Goal: Task Accomplishment & Management: Complete application form

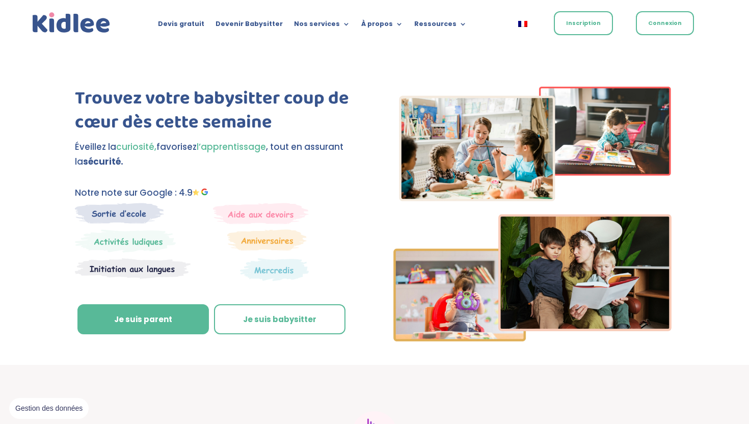
click at [583, 16] on link "Inscription" at bounding box center [583, 23] width 59 height 24
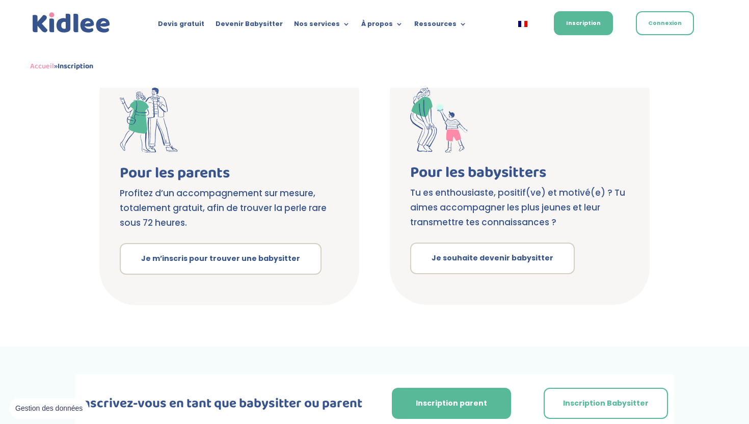
scroll to position [201, 0]
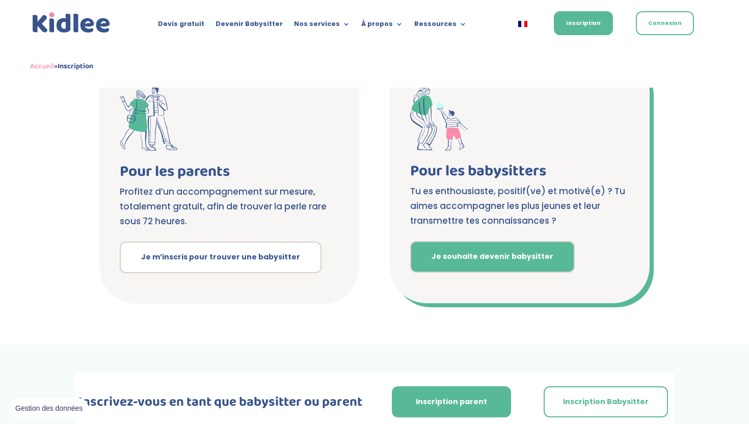
click at [468, 257] on link "Je souhaite devenir babysitter" at bounding box center [492, 257] width 165 height 32
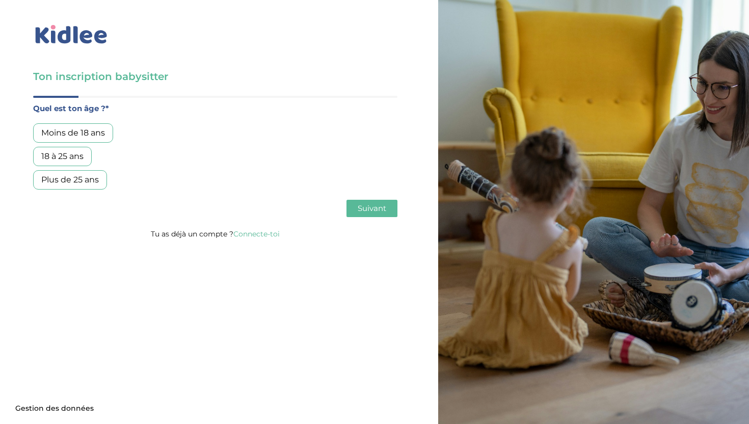
click at [73, 159] on div "18 à 25 ans" at bounding box center [62, 156] width 59 height 19
click at [378, 206] on span "Suivant" at bounding box center [372, 208] width 29 height 10
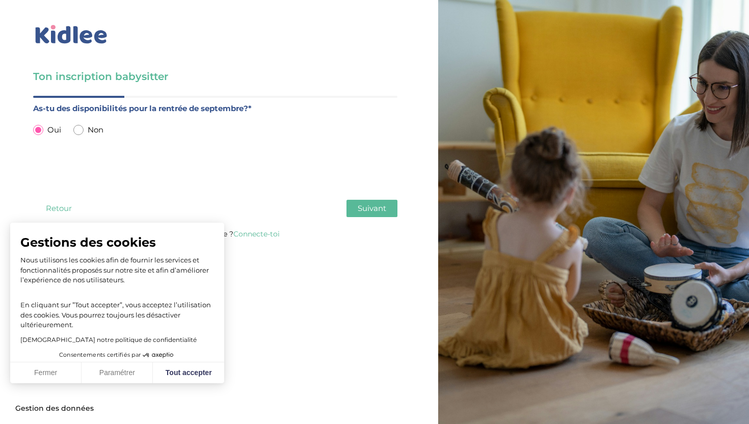
click at [370, 208] on span "Suivant" at bounding box center [372, 208] width 29 height 10
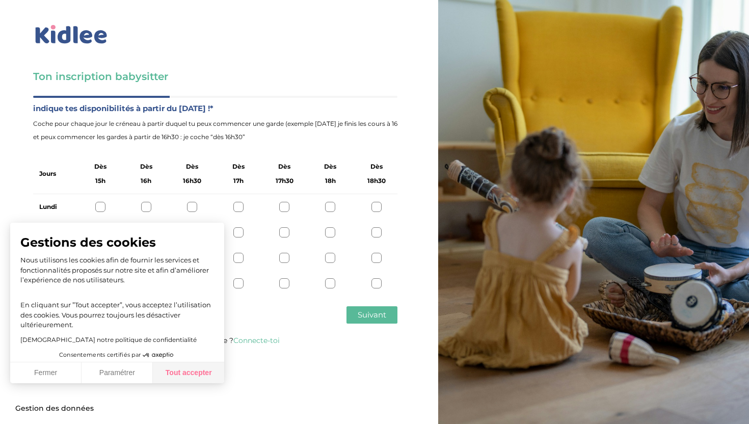
click at [200, 374] on button "Tout accepter" at bounding box center [188, 372] width 71 height 21
checkbox input "true"
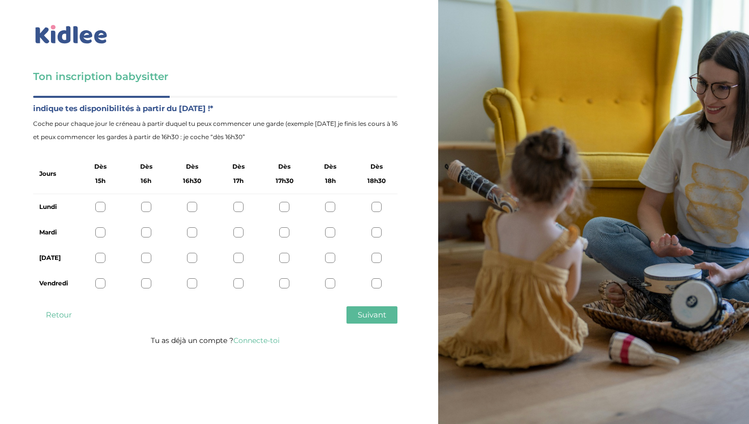
click at [376, 208] on div at bounding box center [377, 207] width 10 height 10
click at [375, 238] on div "Mardi" at bounding box center [215, 232] width 364 height 25
click at [376, 231] on div at bounding box center [377, 232] width 10 height 10
click at [376, 255] on div at bounding box center [377, 258] width 10 height 10
click at [241, 204] on div at bounding box center [238, 207] width 10 height 10
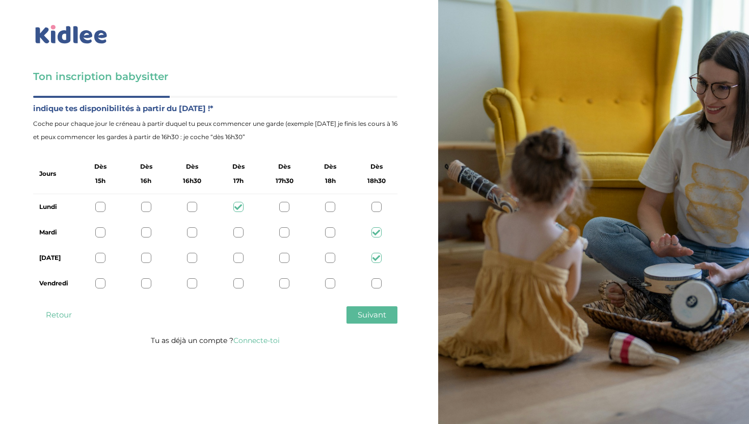
click at [240, 228] on div at bounding box center [238, 232] width 10 height 10
click at [240, 256] on div at bounding box center [238, 258] width 10 height 10
click at [238, 285] on div at bounding box center [238, 283] width 10 height 10
click at [390, 317] on button "Suivant" at bounding box center [372, 314] width 51 height 17
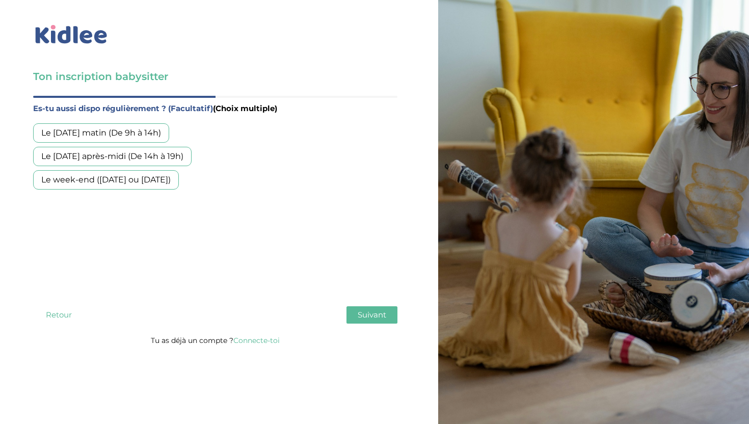
click at [158, 152] on div "Le mercredi après-midi (De 14h à 19h)" at bounding box center [112, 156] width 159 height 19
click at [157, 178] on div "Le week-end (samedi ou dimanche)" at bounding box center [106, 179] width 146 height 19
click at [374, 306] on button "Suivant" at bounding box center [372, 314] width 51 height 17
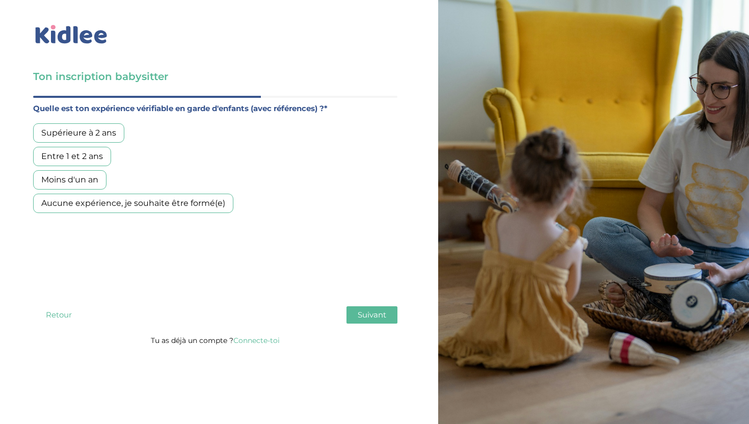
click at [84, 181] on div "Moins d'un an" at bounding box center [69, 179] width 73 height 19
click at [388, 311] on button "Suivant" at bounding box center [372, 314] width 51 height 17
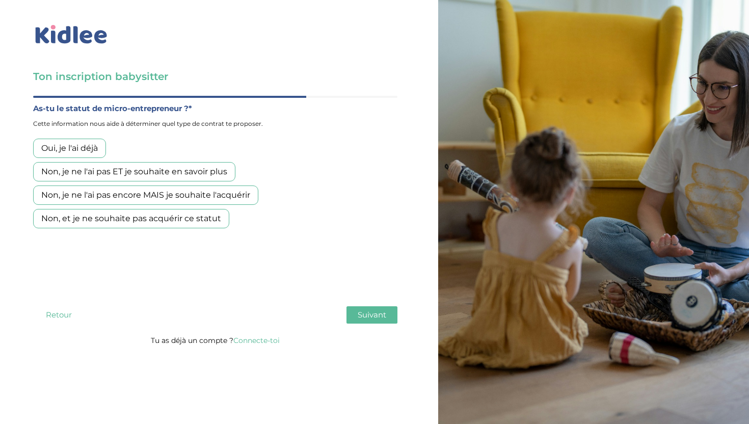
click at [133, 173] on div "Non, je ne l'ai pas ET je souhaite en savoir plus" at bounding box center [134, 171] width 202 height 19
click at [360, 314] on span "Suivant" at bounding box center [372, 315] width 29 height 10
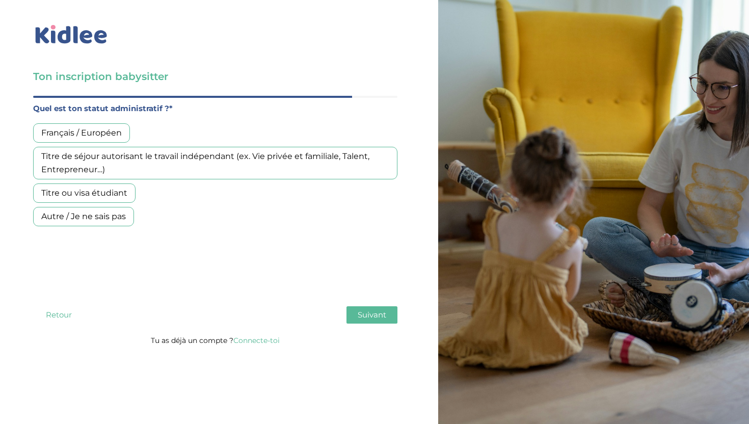
click at [87, 135] on div "Français / Européen" at bounding box center [81, 132] width 97 height 19
click at [378, 308] on button "Suivant" at bounding box center [372, 314] width 51 height 17
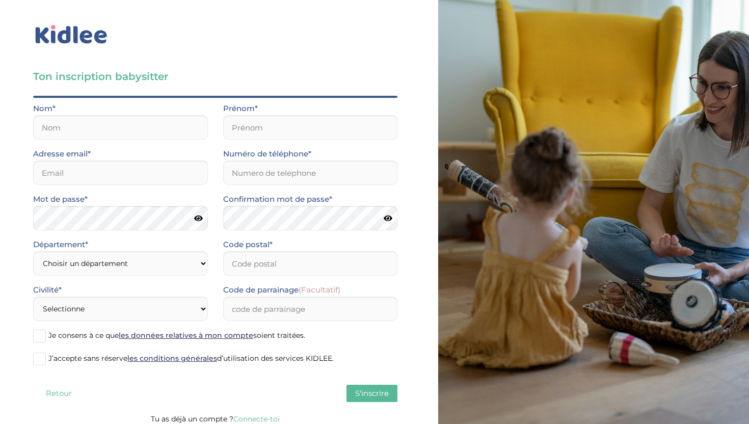
click at [142, 113] on div "Nom*" at bounding box center [120, 121] width 175 height 38
click at [138, 124] on input "text" at bounding box center [120, 127] width 175 height 24
type input "b"
type input "Bingol"
click at [284, 128] on input "text" at bounding box center [310, 127] width 175 height 24
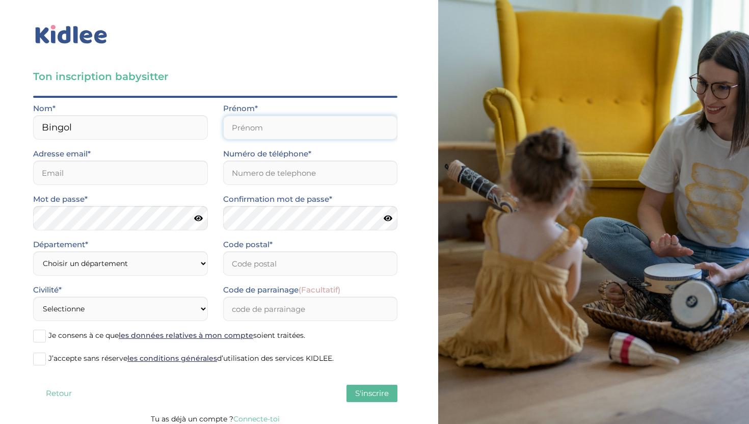
type input "y"
type input "Yasmine"
click at [144, 180] on input "email" at bounding box center [120, 173] width 175 height 24
type input "ysmn.bn0@gmail.com"
click at [250, 178] on input "Numéro de téléphone*" at bounding box center [310, 173] width 175 height 24
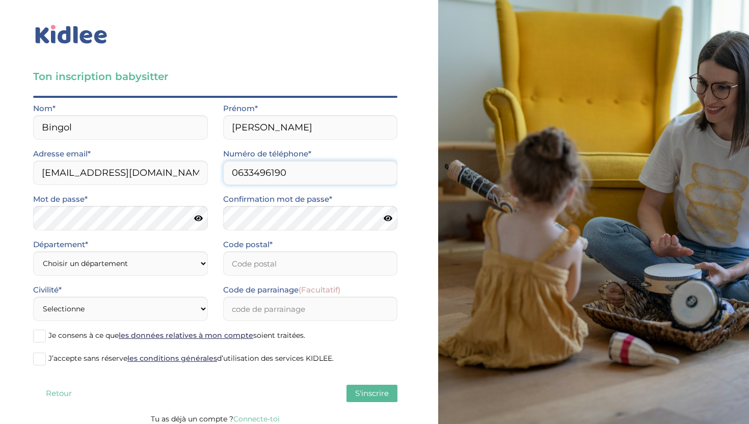
type input "0633496190"
click at [199, 218] on icon at bounding box center [198, 219] width 9 height 8
click at [199, 218] on icon at bounding box center [198, 219] width 10 height 8
click at [157, 257] on div "Département* Choisir un département Paris (75) Hauts-de-Seine (92) Yvelines (78…" at bounding box center [120, 257] width 175 height 38
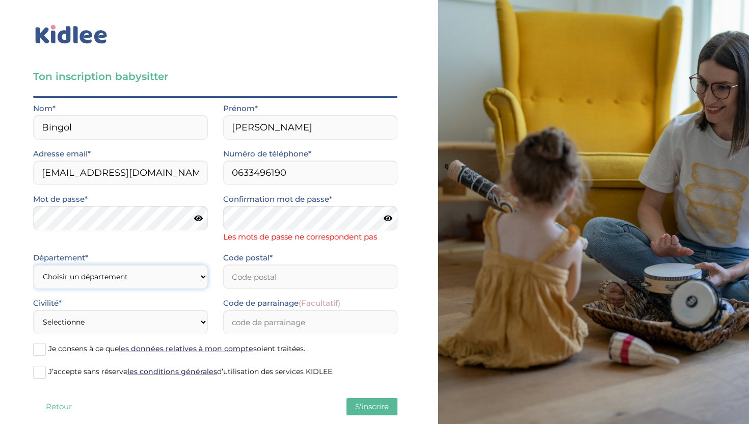
select select "93"
click at [251, 278] on input "Code postal*" at bounding box center [310, 277] width 175 height 24
type input "93310"
click at [173, 317] on select "Selectionne Mr Mme" at bounding box center [120, 322] width 175 height 24
select select "1"
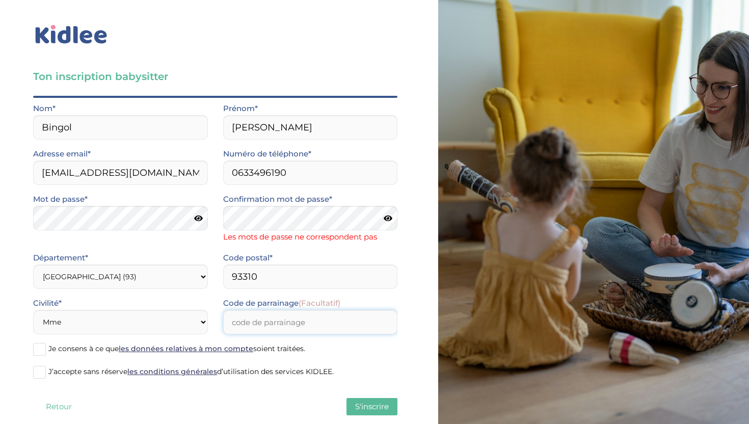
click at [276, 328] on input "Code de parrainage (Facultatif)" at bounding box center [310, 322] width 175 height 24
type input "KAHINA4040"
click at [40, 346] on span at bounding box center [39, 349] width 13 height 13
click at [0, 0] on input "Je consens à ce que les données relatives à mon compte soient traitées." at bounding box center [0, 0] width 0 height 0
click at [37, 377] on span at bounding box center [39, 372] width 13 height 13
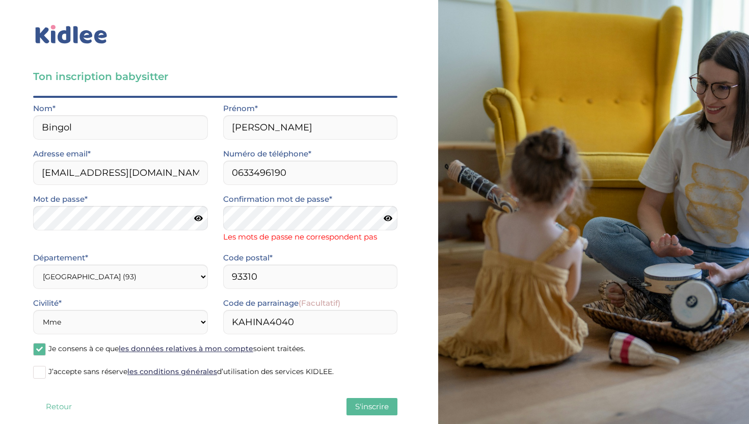
click at [0, 0] on input "J’accepte sans réserve les conditions générales d’utilisation des services KIDL…" at bounding box center [0, 0] width 0 height 0
click at [374, 405] on span "S'inscrire" at bounding box center [372, 407] width 34 height 10
click at [387, 220] on icon at bounding box center [388, 219] width 9 height 8
click at [198, 218] on icon at bounding box center [198, 219] width 9 height 8
click at [116, 231] on div "Mot de passe*" at bounding box center [120, 215] width 190 height 45
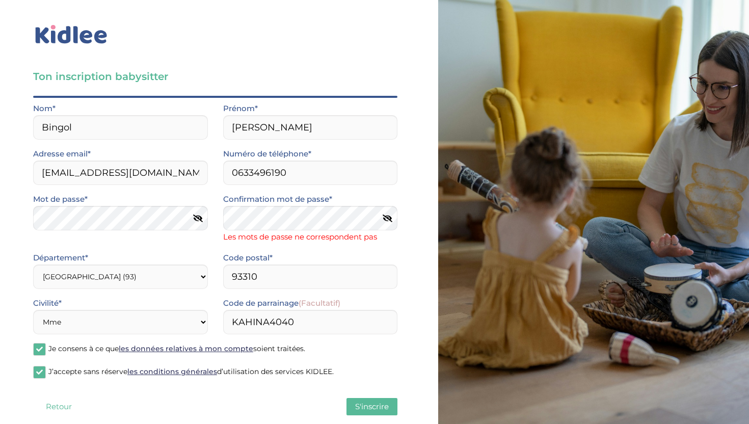
click at [366, 405] on span "S'inscrire" at bounding box center [372, 407] width 34 height 10
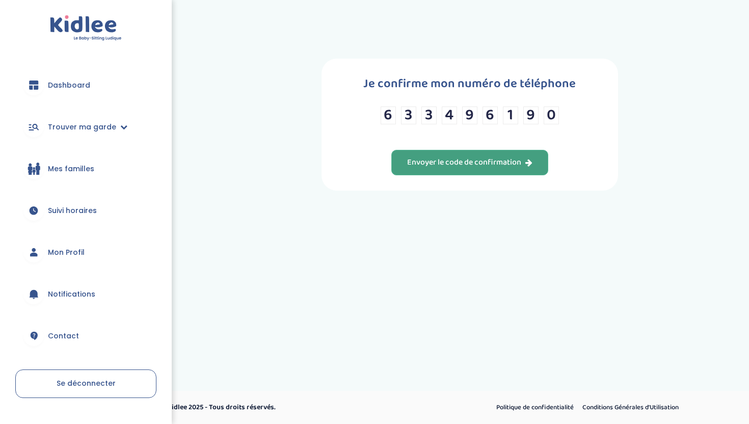
click at [504, 162] on div "Envoyer le code de confirmation" at bounding box center [469, 163] width 125 height 12
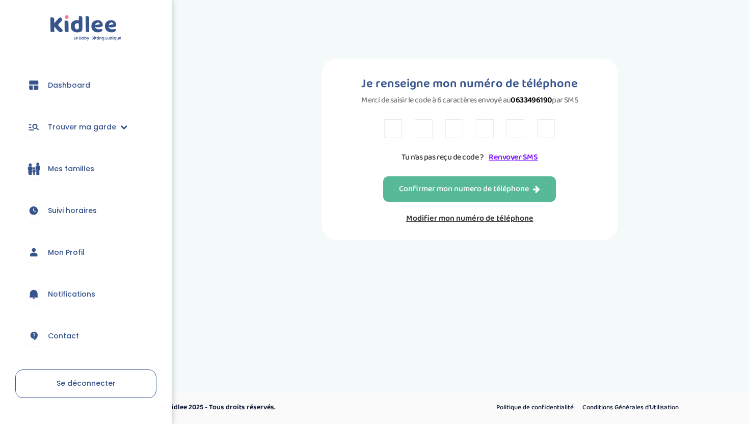
click at [391, 132] on input "text" at bounding box center [393, 128] width 18 height 19
type input "A"
type input "R"
type input "2"
type input "B"
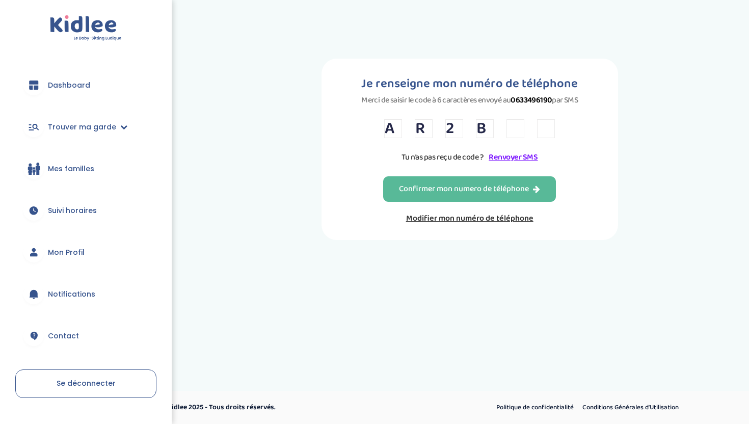
type input "3"
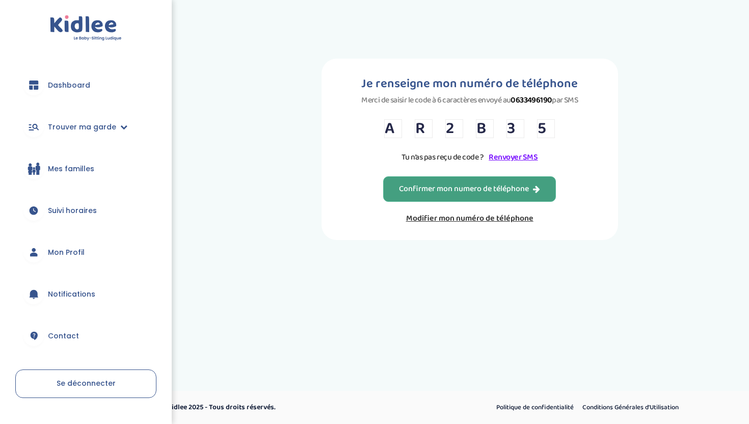
type input "5"
click at [454, 188] on div "Confirmer mon numero de téléphone" at bounding box center [469, 189] width 141 height 12
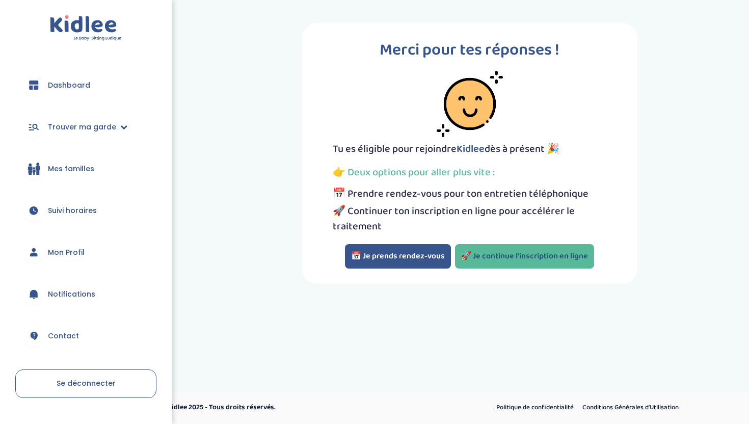
click at [506, 254] on link "🚀 Je continue l'inscription en ligne" at bounding box center [524, 256] width 139 height 24
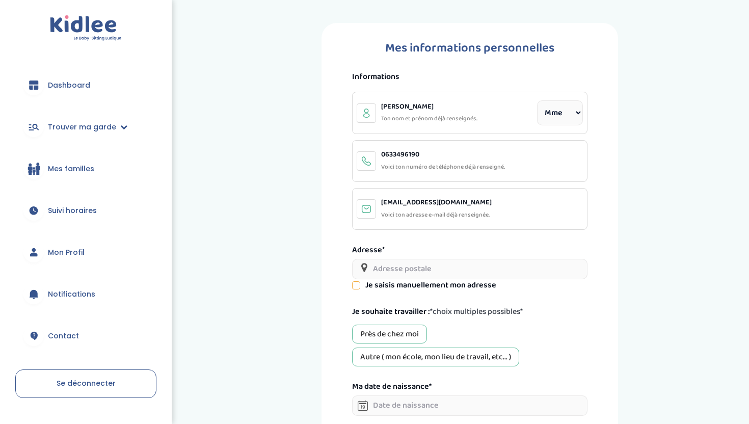
select select "1"
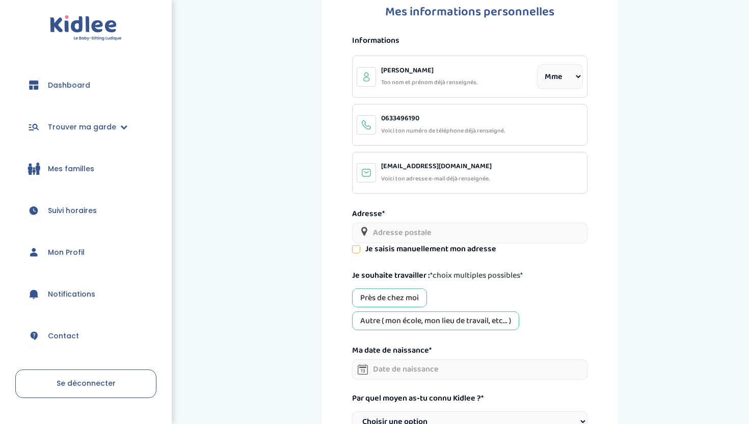
scroll to position [46, 0]
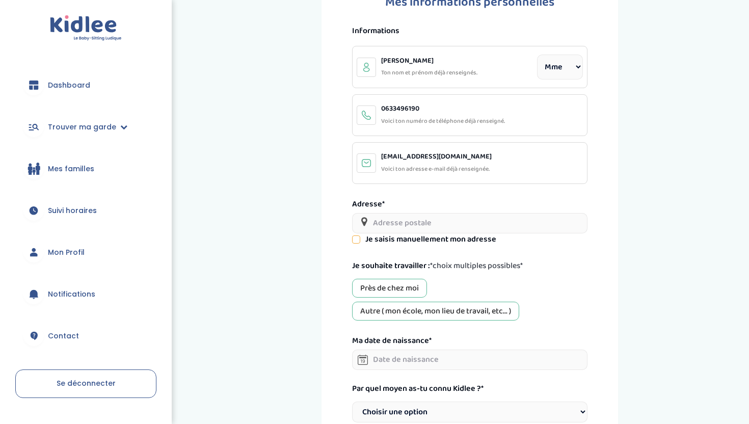
click at [422, 217] on input "text" at bounding box center [469, 223] width 235 height 20
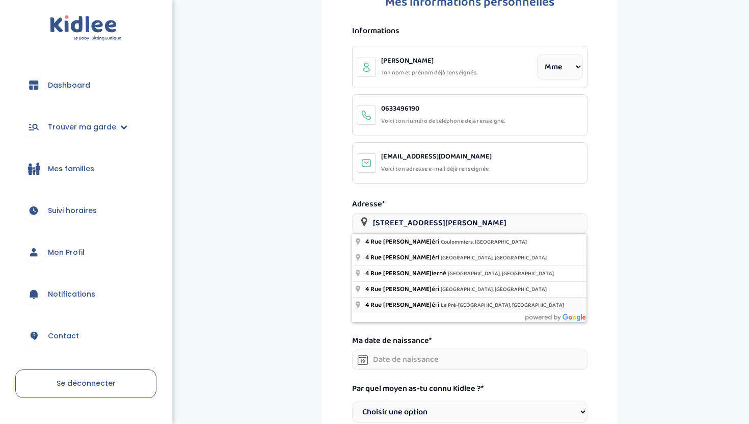
type input "4 Rue Gabriel Péri, Le Pré-Saint-Gervais, France"
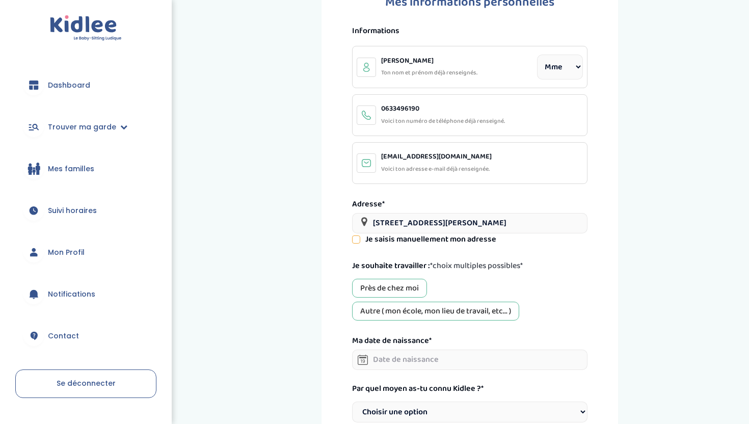
click at [386, 285] on div "Près de chez moi" at bounding box center [389, 288] width 75 height 19
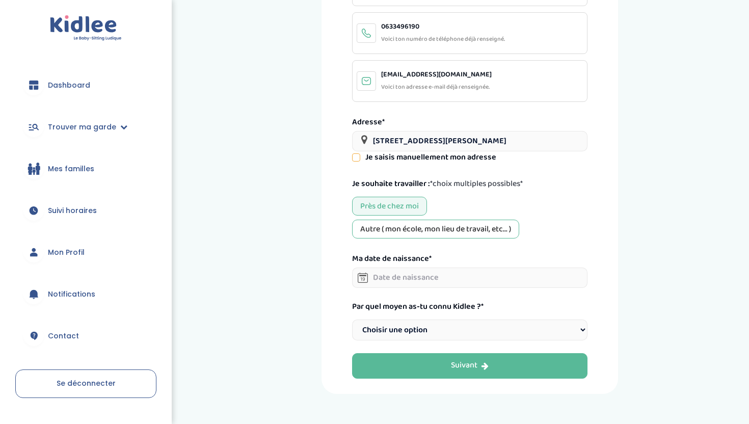
scroll to position [138, 0]
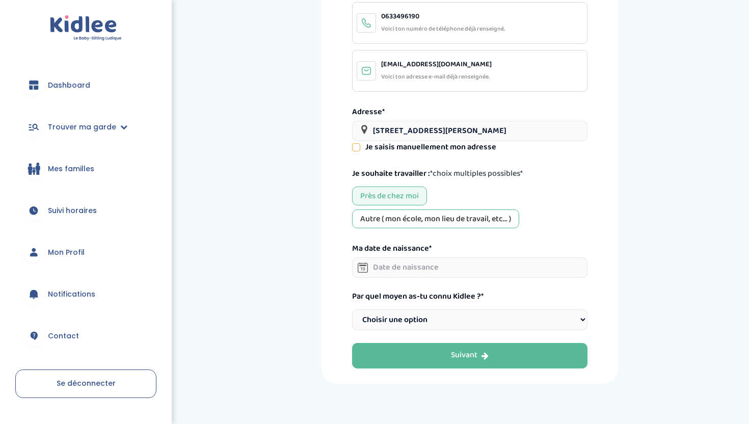
click at [418, 216] on div "Autre ( mon école, mon lieu de travail, etc... )" at bounding box center [435, 218] width 167 height 19
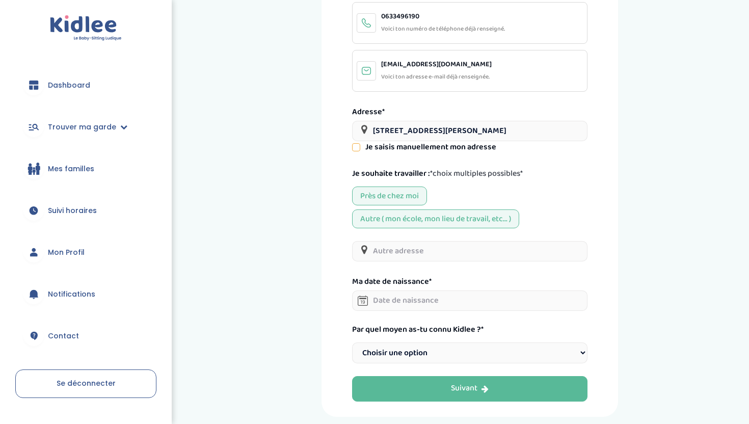
click at [404, 250] on input "text" at bounding box center [469, 251] width 235 height 20
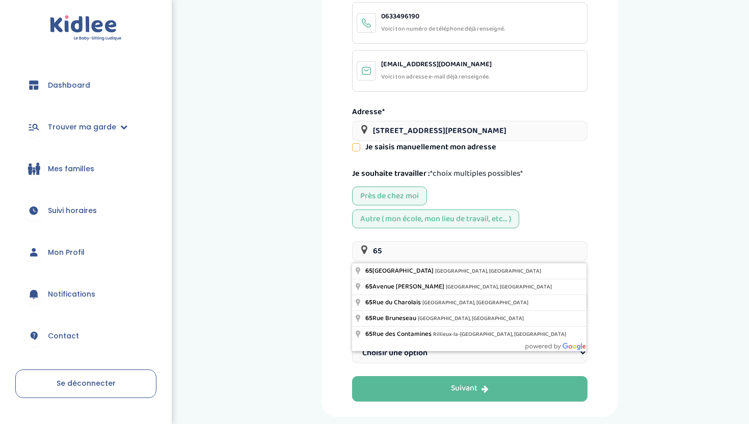
type input "6"
type input "45 Rue des Saints-Pères, Paris, France"
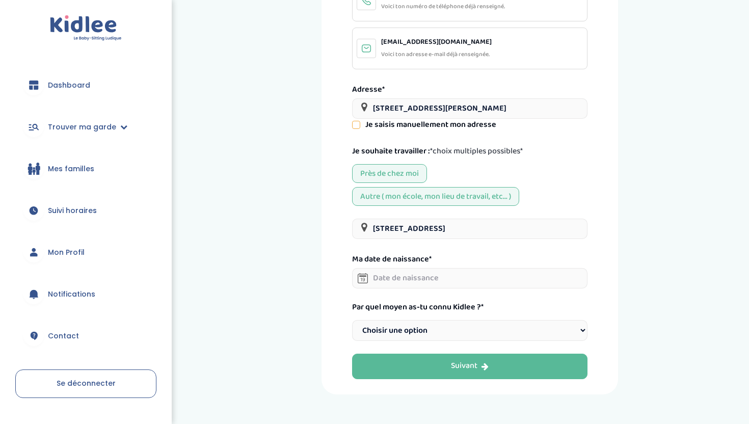
scroll to position [163, 0]
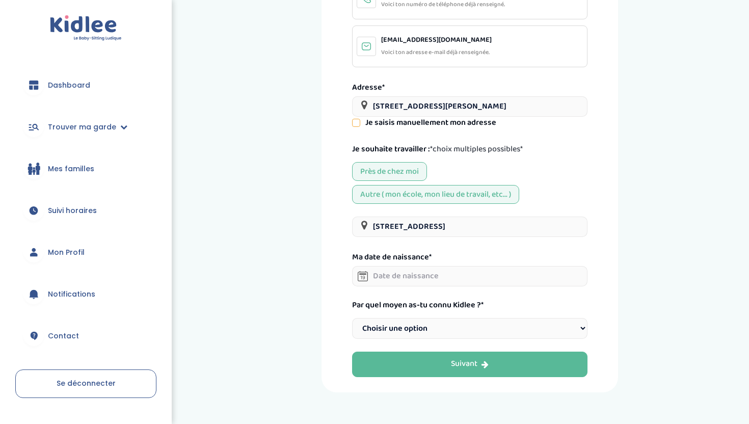
click at [433, 278] on input "text" at bounding box center [469, 276] width 235 height 20
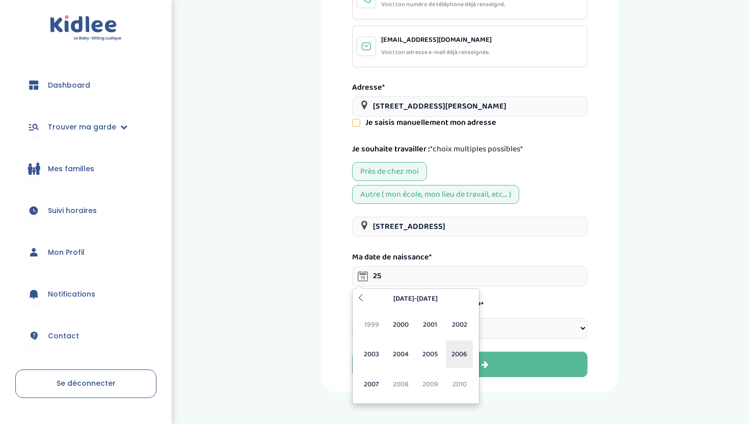
click at [459, 356] on span "2006" at bounding box center [459, 354] width 27 height 28
click at [456, 384] on span "Déc" at bounding box center [459, 385] width 27 height 28
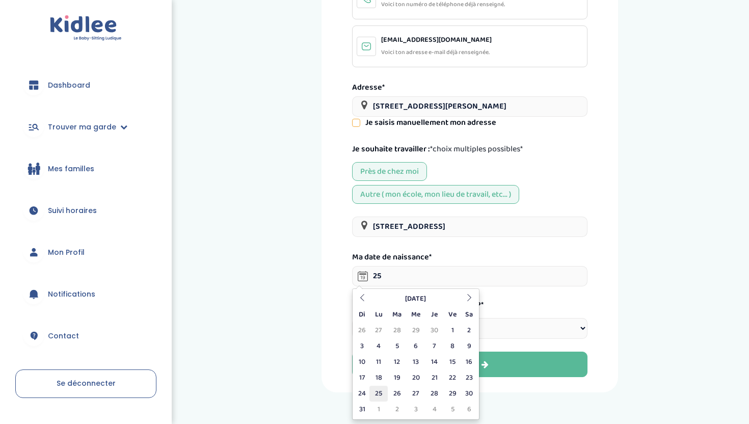
click at [376, 393] on td "25" at bounding box center [379, 394] width 18 height 16
type input "25-12-2006"
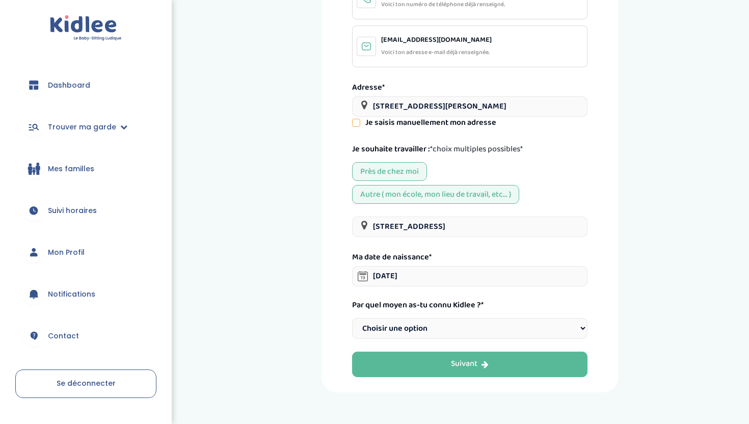
click at [440, 332] on select "Choisir une option Bouche à Oreille Google Plateforme Gens de confiance Faceboo…" at bounding box center [469, 328] width 235 height 21
select select "1"
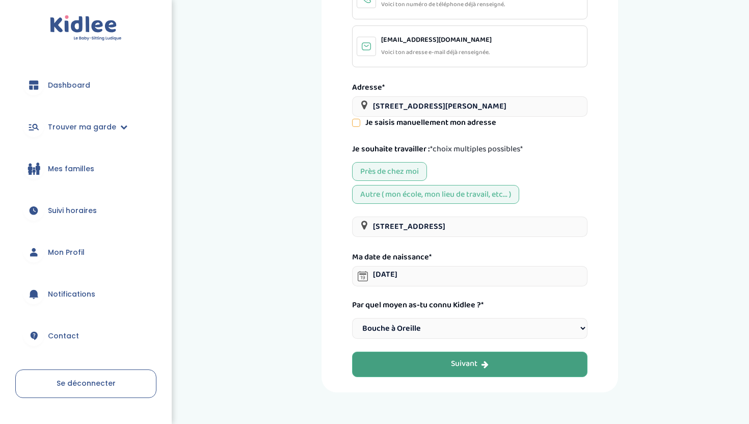
click at [474, 365] on div "Suivant" at bounding box center [470, 364] width 38 height 12
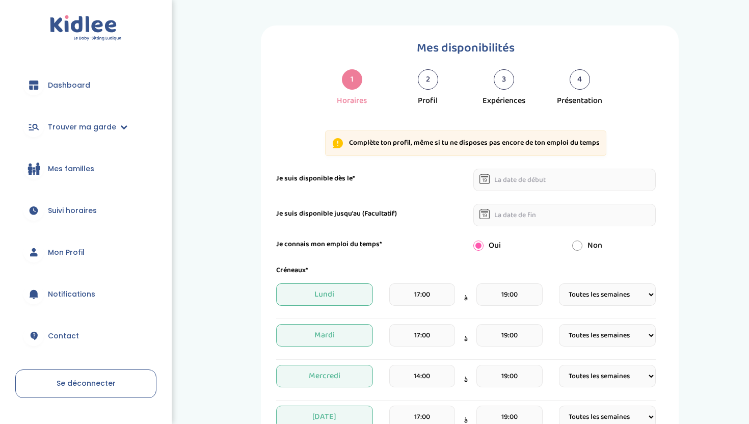
select select "1"
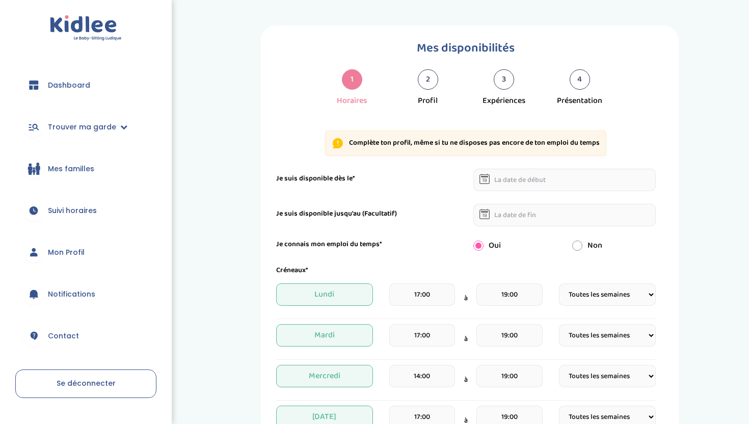
select select "1"
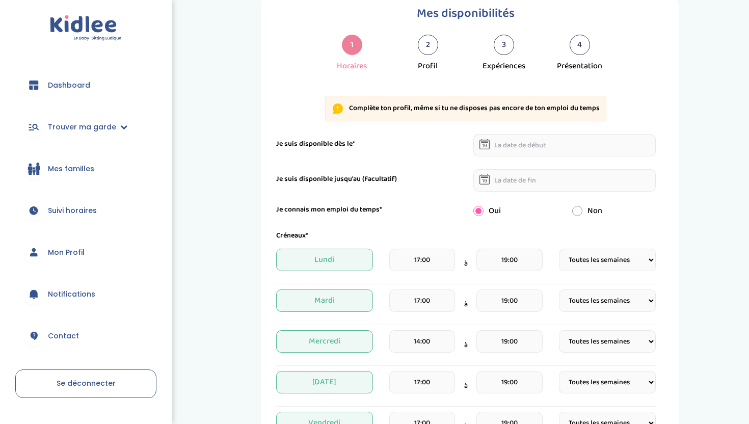
scroll to position [36, 0]
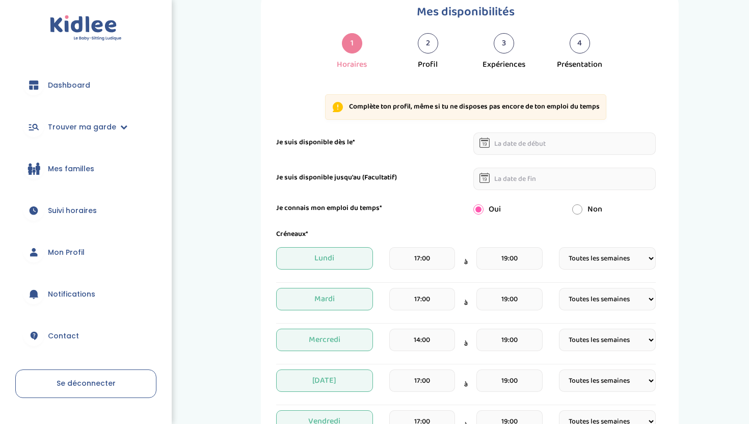
click at [532, 137] on input "text" at bounding box center [565, 144] width 182 height 22
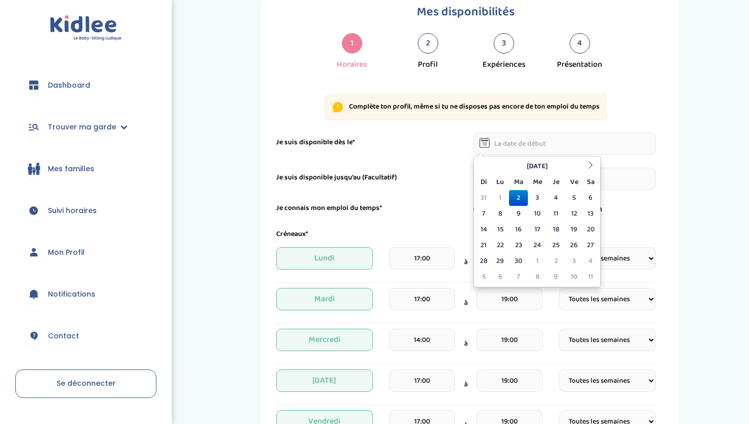
click at [517, 196] on td "2" at bounding box center [518, 198] width 19 height 16
type input "02-09-2025"
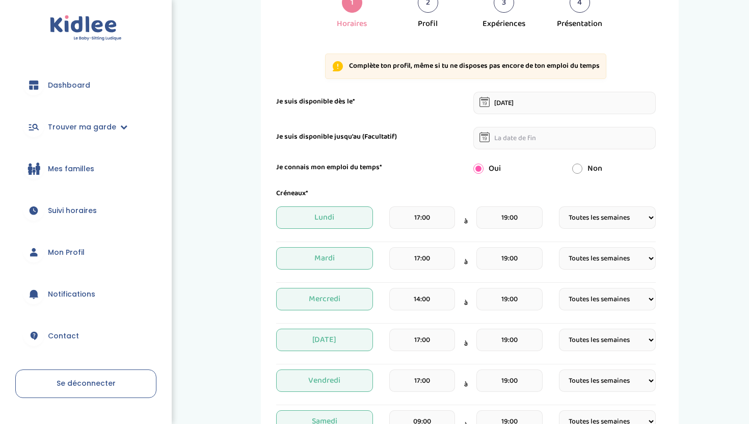
scroll to position [78, 0]
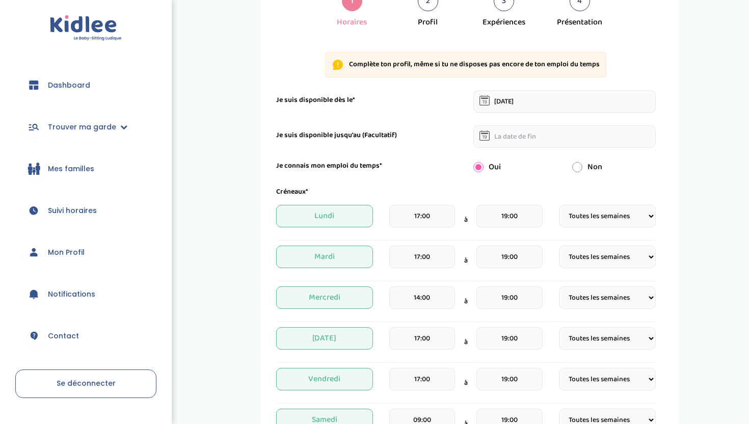
click at [603, 219] on select "Fréquence Toutes les semaines Toutes les 2 semaines Tous les mois" at bounding box center [607, 216] width 97 height 22
click at [577, 166] on input "radio" at bounding box center [577, 167] width 10 height 10
radio input "true"
radio input "false"
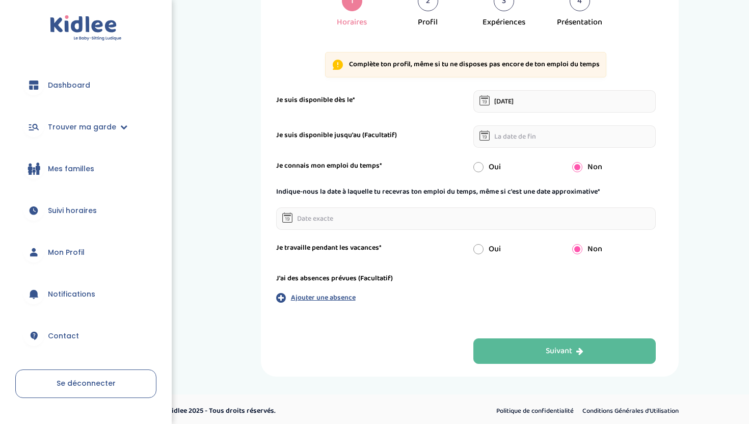
click at [370, 218] on input "text" at bounding box center [466, 218] width 380 height 22
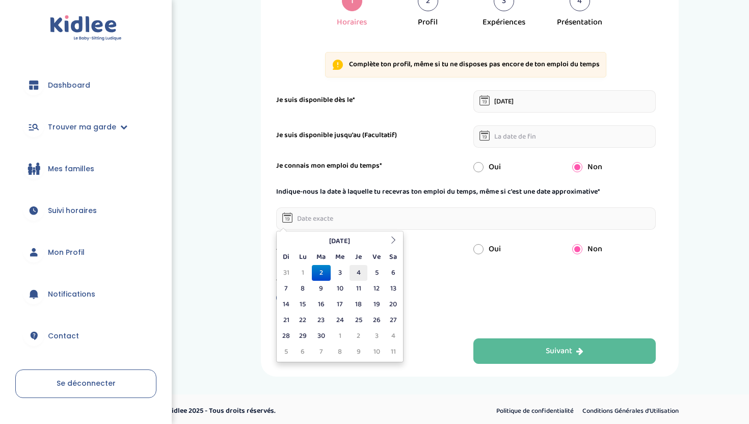
click at [357, 270] on td "4" at bounding box center [359, 273] width 18 height 16
type input "04-09-2025"
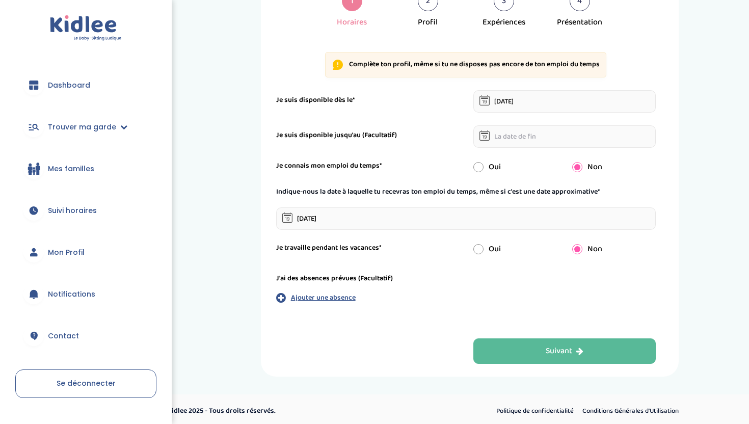
click at [481, 250] on input "radio" at bounding box center [479, 249] width 10 height 10
radio input "true"
radio input "false"
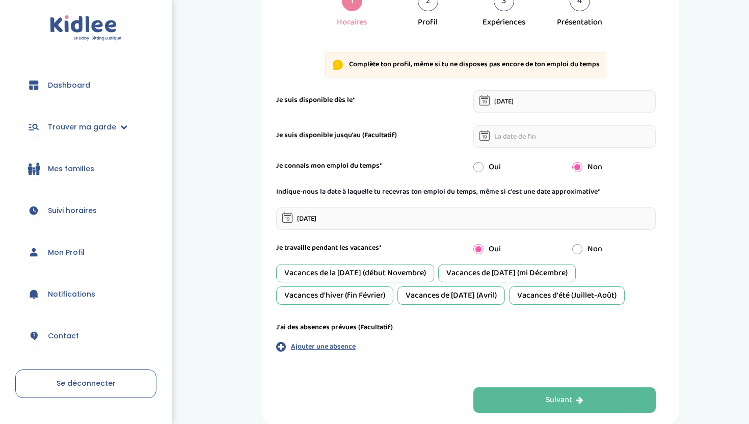
click at [400, 271] on div "Vacances de la Toussaint (début Novembre)" at bounding box center [355, 273] width 158 height 18
click at [467, 271] on div "Vacances de Noël (mi Décembre)" at bounding box center [507, 273] width 138 height 18
click at [356, 296] on div "Vacances d'hiver (fin Février)" at bounding box center [334, 295] width 117 height 18
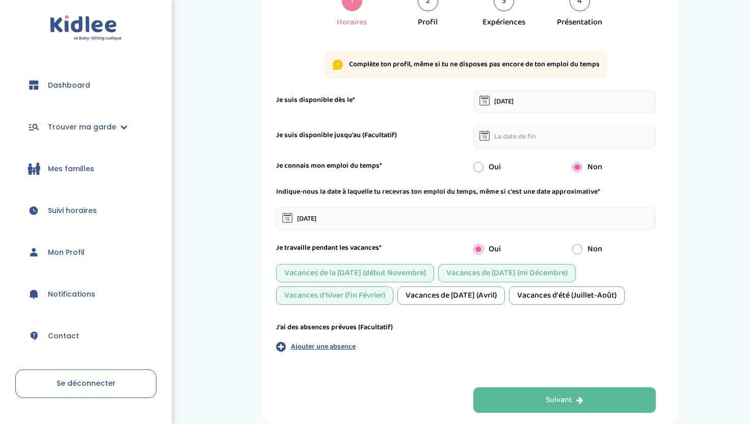
click at [417, 296] on div "Vacances de Pâques (Avril)" at bounding box center [452, 295] width 108 height 18
click at [543, 297] on div "Vacances d'été (Juillet-Août)" at bounding box center [567, 295] width 116 height 18
click at [531, 266] on div "Vacances de Noël (mi Décembre)" at bounding box center [507, 273] width 138 height 18
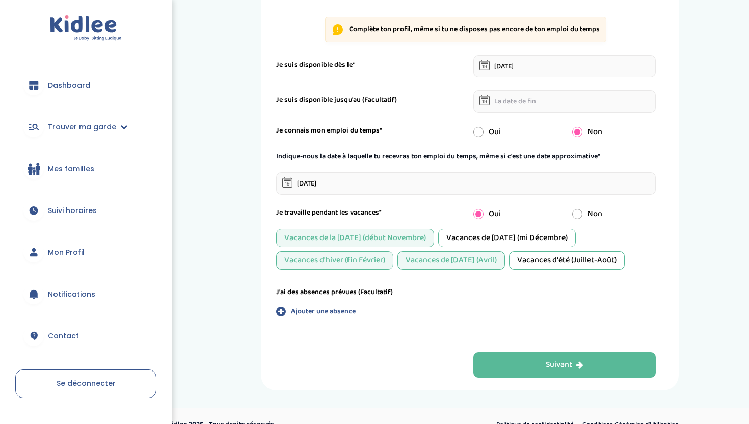
scroll to position [117, 0]
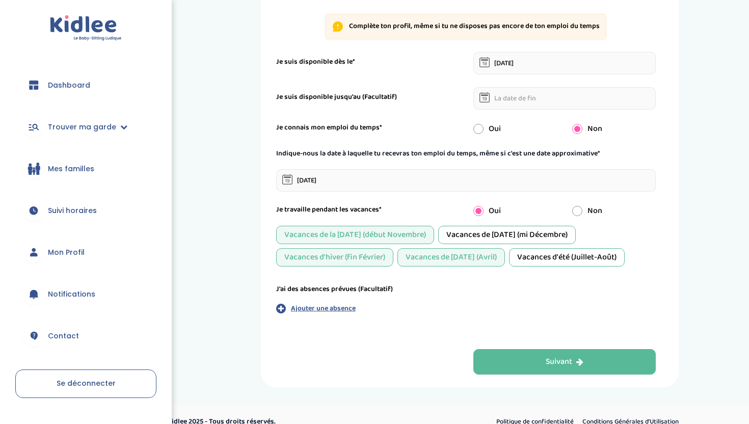
click at [541, 258] on div "Vacances d'été (Juillet-Août)" at bounding box center [567, 257] width 116 height 18
click at [563, 255] on div "Vacances d'été (Juillet-Août)" at bounding box center [567, 257] width 116 height 18
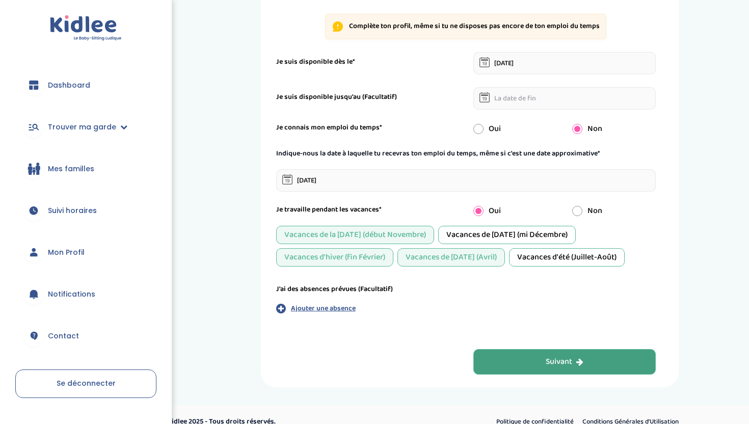
click at [535, 361] on button "Suivant" at bounding box center [565, 361] width 182 height 25
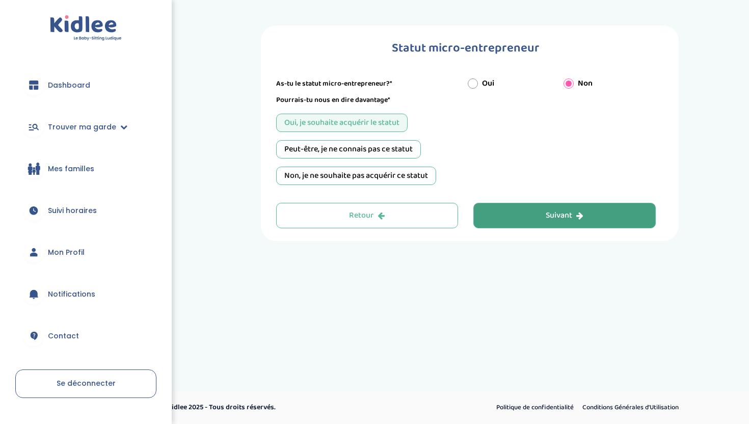
scroll to position [0, 0]
click at [384, 151] on div "Peut-être, je ne connais pas ce statut" at bounding box center [348, 149] width 145 height 18
click at [543, 213] on button "Suivant" at bounding box center [565, 215] width 182 height 25
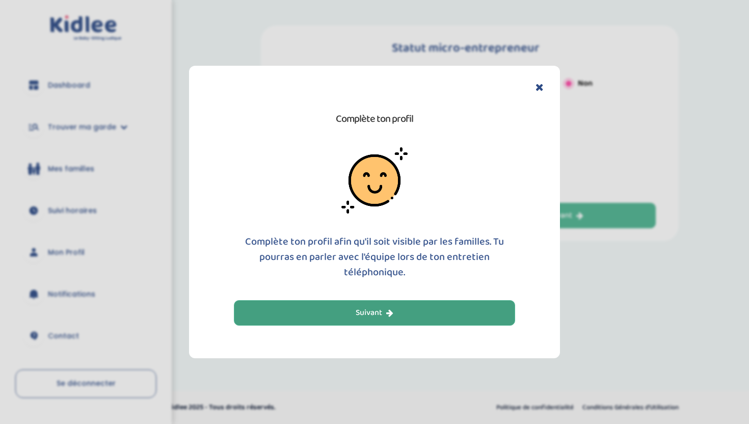
click at [388, 309] on icon "button" at bounding box center [389, 313] width 7 height 8
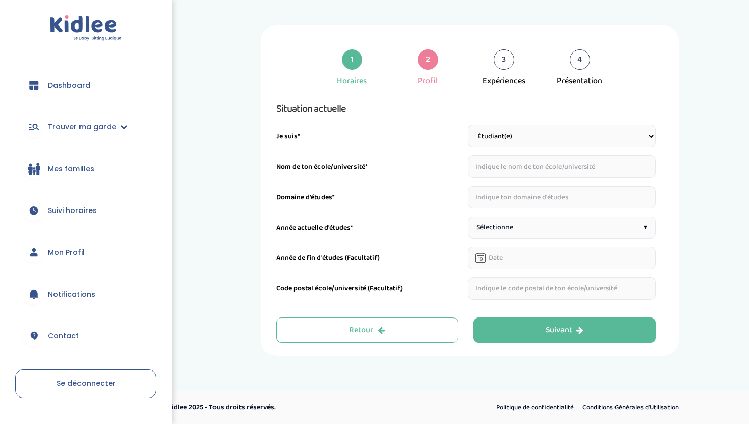
click at [489, 171] on input "text" at bounding box center [562, 166] width 188 height 22
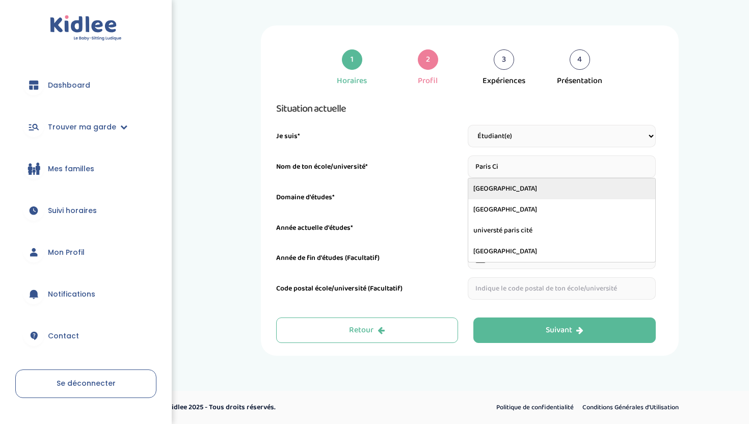
type input "Université Paris Cité"
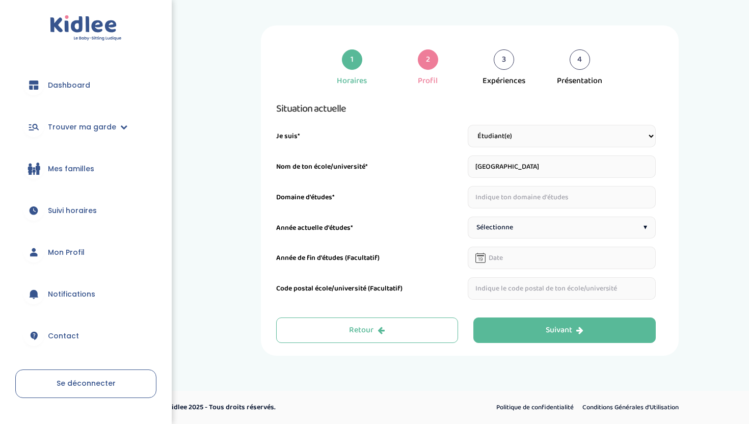
click at [513, 202] on input "text" at bounding box center [562, 197] width 188 height 22
type input "Science Social"
click at [532, 221] on div "Sélectionne ▾" at bounding box center [562, 228] width 188 height 22
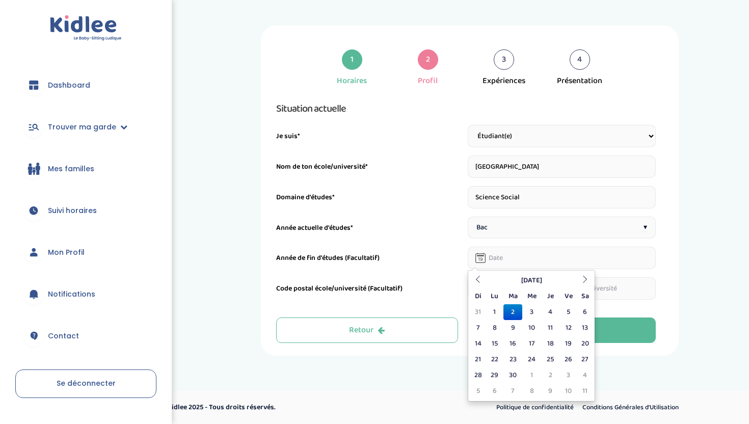
click at [507, 258] on input "text" at bounding box center [562, 258] width 188 height 22
click at [400, 240] on div "Situation actuelle Je suis* Étudiant(e) Salarié Professionnel(le) de la petite …" at bounding box center [466, 199] width 380 height 199
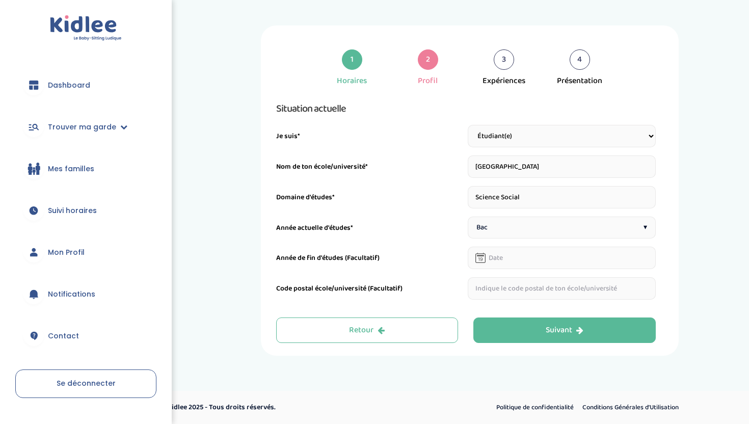
click at [505, 295] on input "text" at bounding box center [562, 288] width 188 height 22
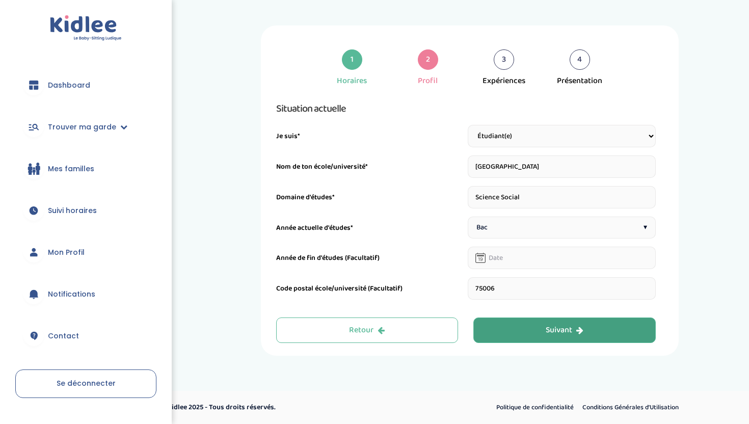
type input "75006"
click at [550, 334] on div "Suivant" at bounding box center [565, 331] width 38 height 12
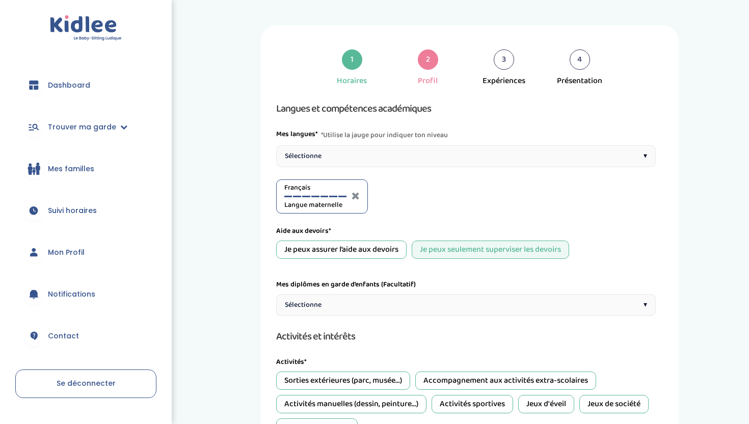
click at [365, 157] on div "Sélectionne ▾" at bounding box center [466, 156] width 380 height 22
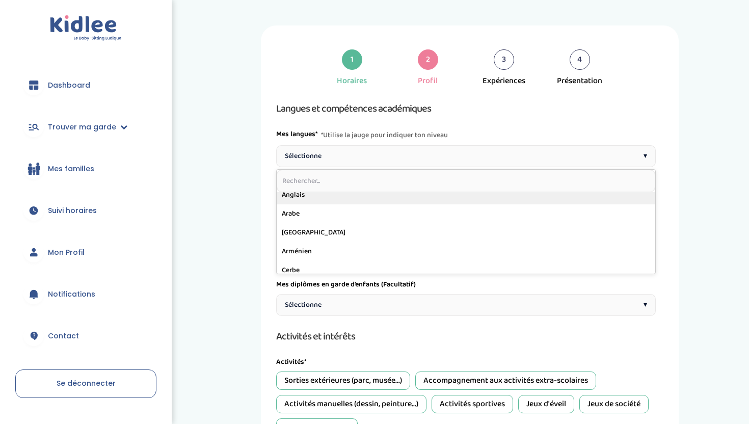
scroll to position [24, 0]
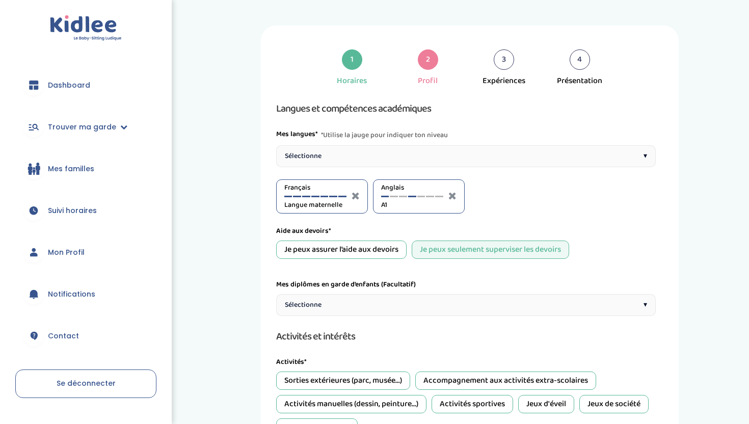
click at [415, 196] on div at bounding box center [412, 197] width 8 height 2
click at [421, 196] on div at bounding box center [421, 197] width 8 height 2
click at [429, 197] on div "Anglais C1" at bounding box center [412, 196] width 62 height 28
click at [437, 197] on div "Anglais C1" at bounding box center [412, 196] width 62 height 28
click at [429, 196] on div at bounding box center [430, 197] width 8 height 2
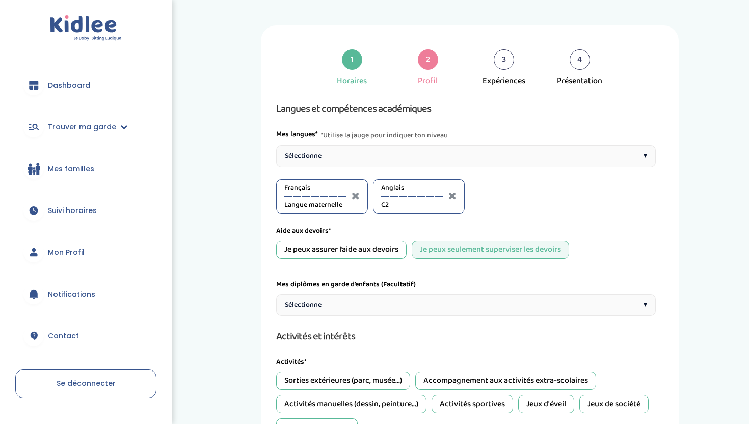
click at [437, 196] on div at bounding box center [439, 197] width 8 height 2
click at [422, 197] on div at bounding box center [421, 197] width 8 height 2
click at [413, 197] on div at bounding box center [412, 197] width 8 height 2
click at [380, 248] on div "Je peux assurer l’aide aux devoirs" at bounding box center [341, 250] width 130 height 18
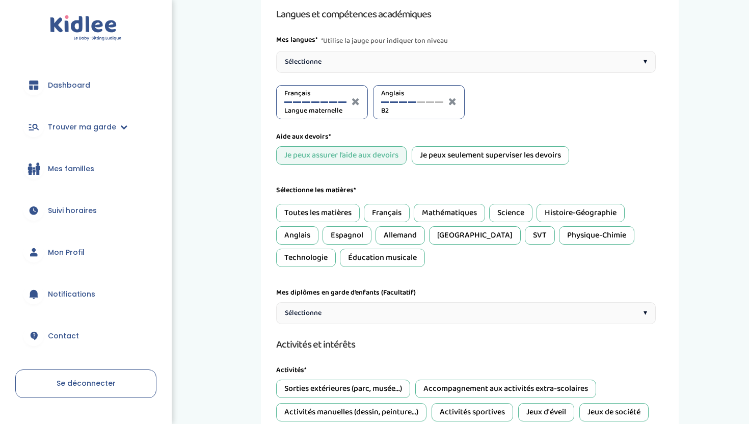
scroll to position [95, 0]
click at [389, 213] on div "Français" at bounding box center [387, 212] width 46 height 18
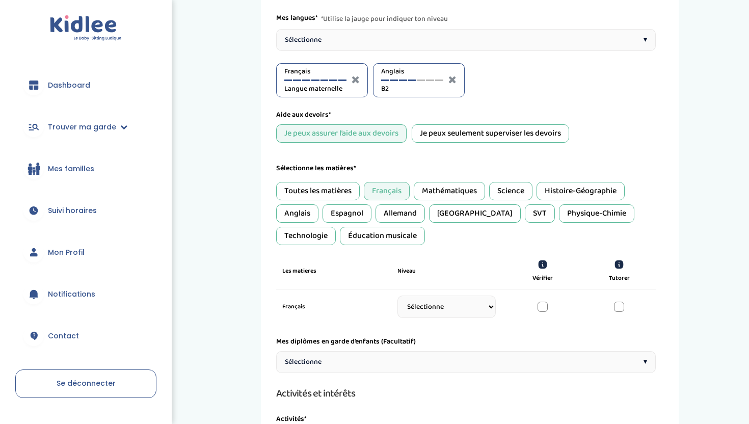
scroll to position [118, 0]
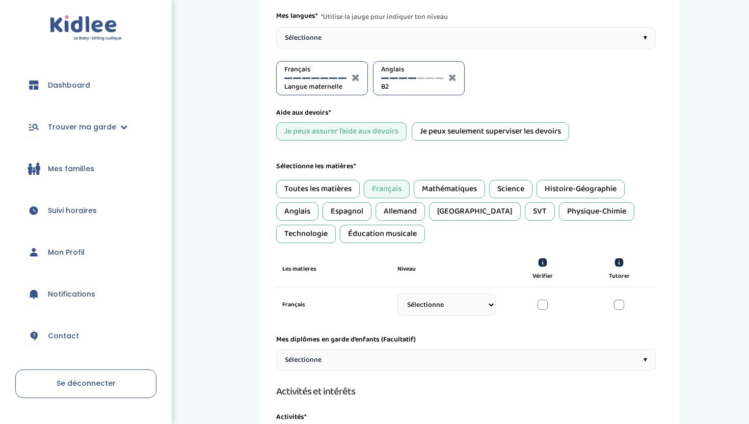
click at [426, 299] on select "Sélectionne CP CE1 CE2 CM1 CM2 6eme 5eme 4eme 3eme Seconde Prémière Terminale" at bounding box center [447, 305] width 99 height 22
click at [543, 259] on icon at bounding box center [542, 262] width 9 height 9
click at [459, 300] on select "Sélectionne CP CE1 CE2 CM1 CM2 6eme 5eme 4eme 3eme Seconde Prémière Terminale" at bounding box center [447, 305] width 99 height 22
select select "Terminale"
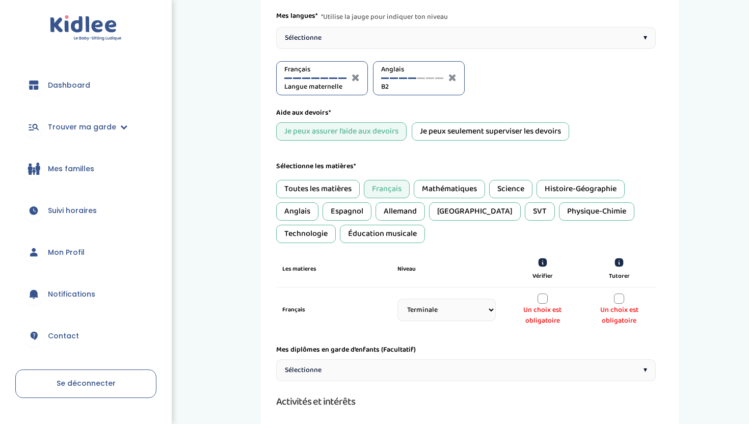
click at [545, 299] on div at bounding box center [543, 299] width 10 height 10
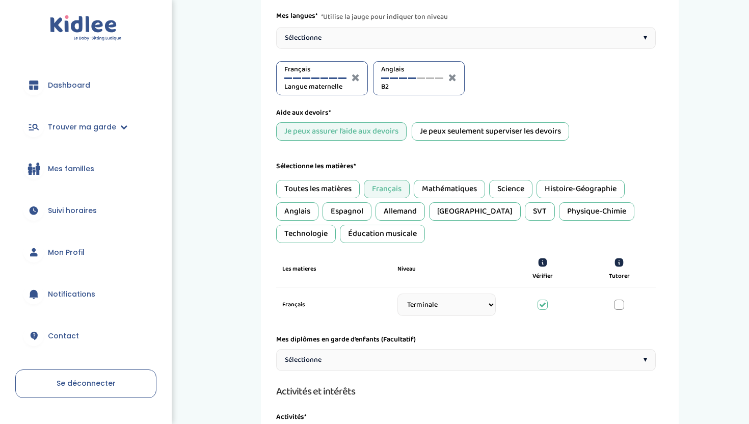
click at [620, 303] on div at bounding box center [619, 305] width 10 height 10
click at [543, 305] on div at bounding box center [543, 305] width 10 height 10
click at [438, 188] on div "Mathématiques" at bounding box center [449, 189] width 71 height 18
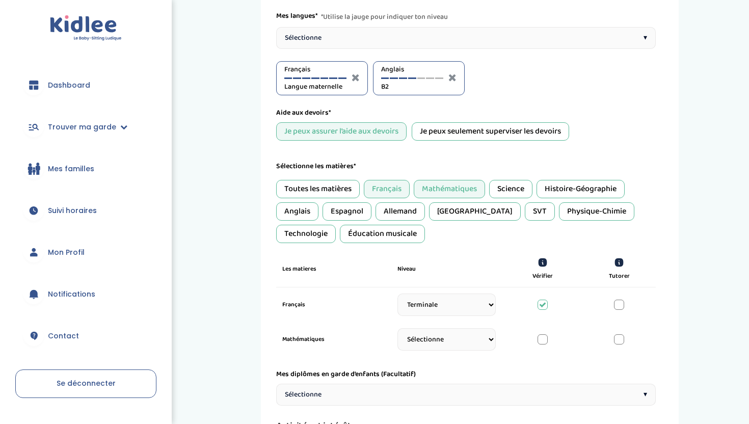
click at [444, 340] on select "Sélectionne CP CE1 CE2 CM1 CM2 6eme 5eme 4eme 3eme Seconde Prémière Terminale" at bounding box center [447, 339] width 99 height 22
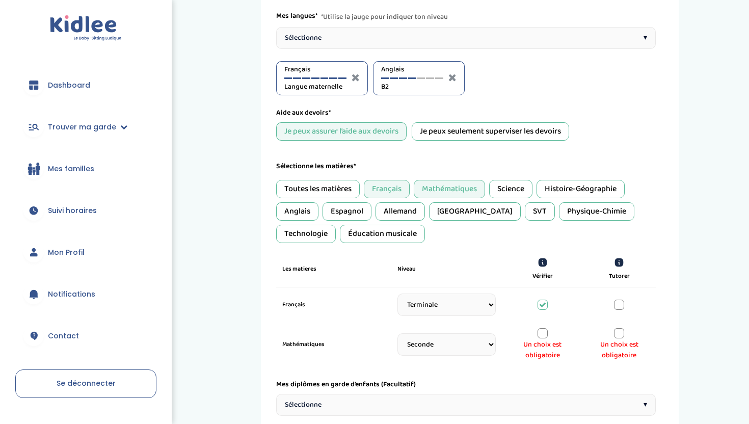
click at [449, 348] on select "Sélectionne CP CE1 CE2 CM1 CM2 6eme 5eme 4eme 3eme Seconde Prémière Terminale" at bounding box center [447, 344] width 99 height 22
select select "Prémière"
click at [624, 331] on div at bounding box center [619, 333] width 10 height 10
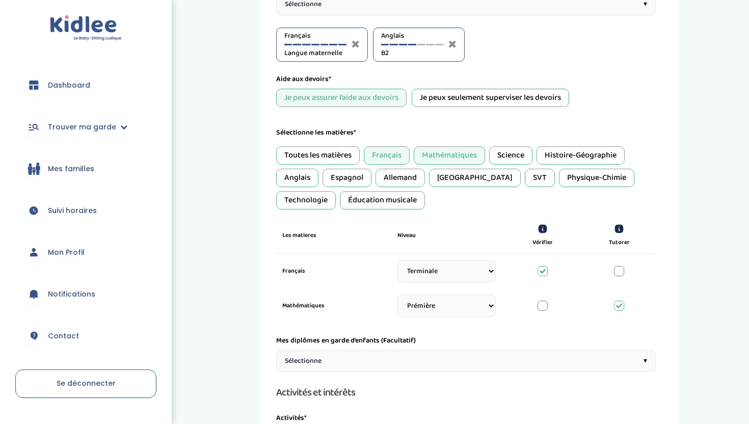
scroll to position [154, 0]
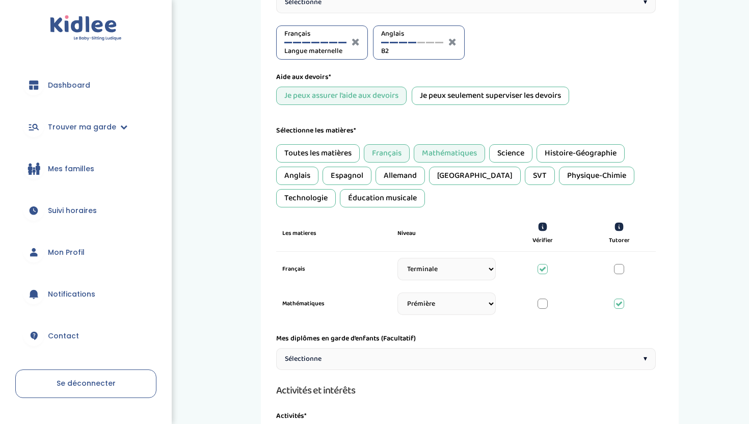
click at [293, 173] on div "Anglais" at bounding box center [297, 176] width 42 height 18
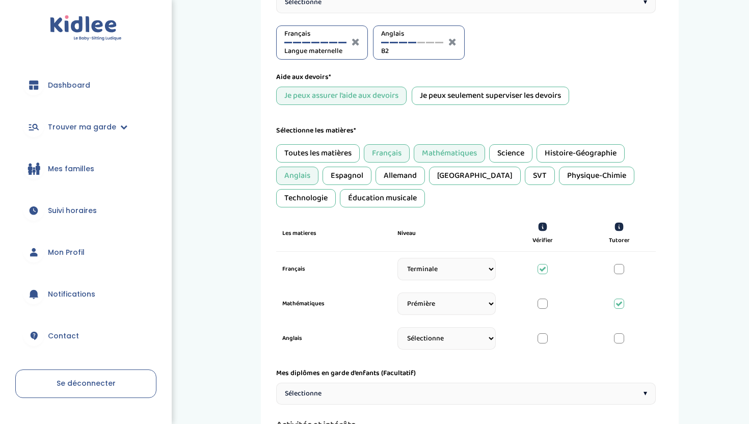
click at [622, 333] on div "Anglais Sélectionne CP CE1 CE2 CM1 CM2 6eme 5eme 4eme 3eme Seconde Prémière Ter…" at bounding box center [466, 338] width 380 height 35
click at [622, 334] on div at bounding box center [619, 338] width 10 height 10
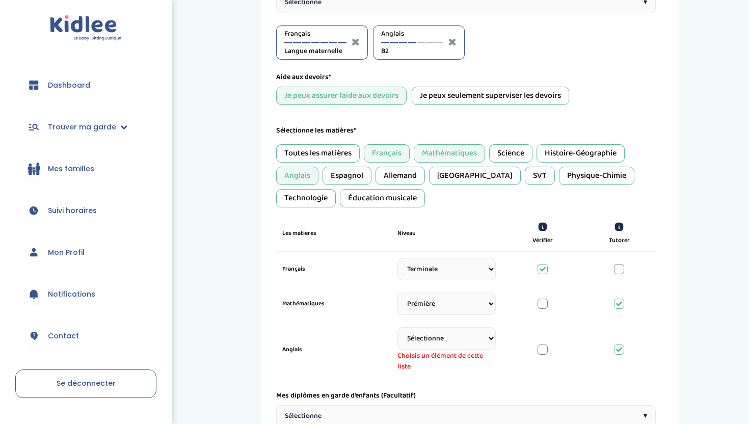
click at [480, 338] on select "Sélectionne CP CE1 CE2 CM1 CM2 6eme 5eme 4eme 3eme Seconde Prémière Terminale" at bounding box center [447, 338] width 99 height 22
select select "Terminale"
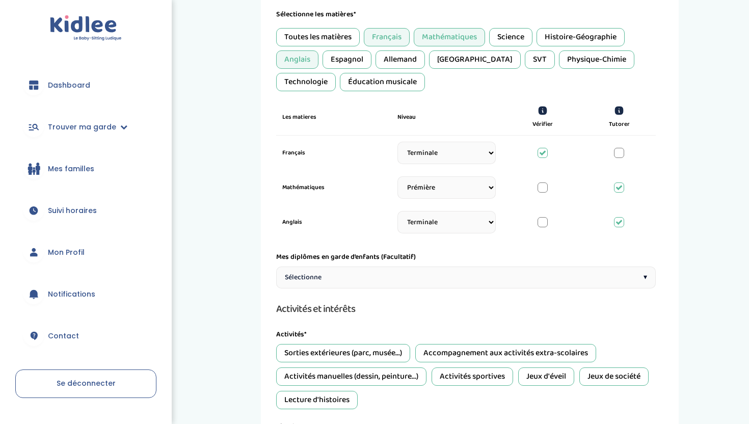
scroll to position [274, 0]
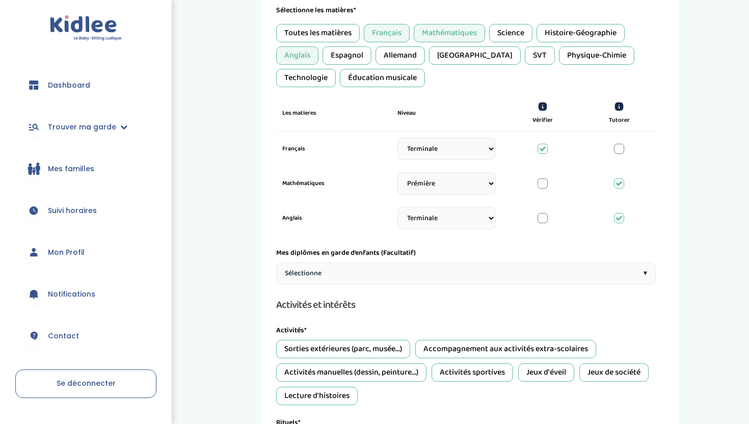
click at [387, 270] on div "Sélectionne ▾" at bounding box center [466, 273] width 380 height 22
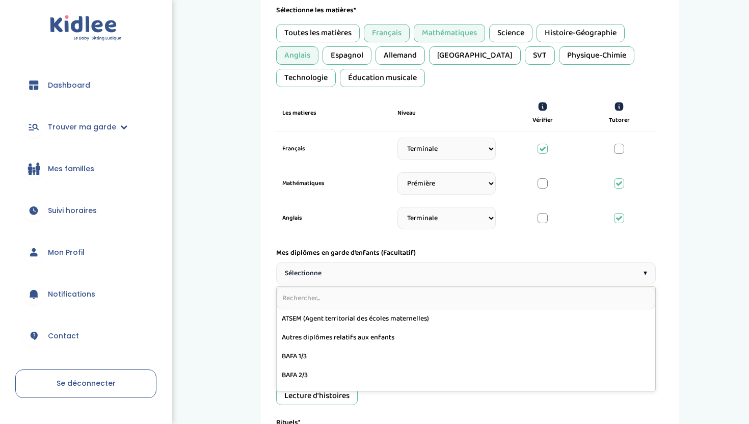
click at [355, 256] on label "Mes diplômes en garde d’enfants (Facultatif)" at bounding box center [346, 253] width 140 height 11
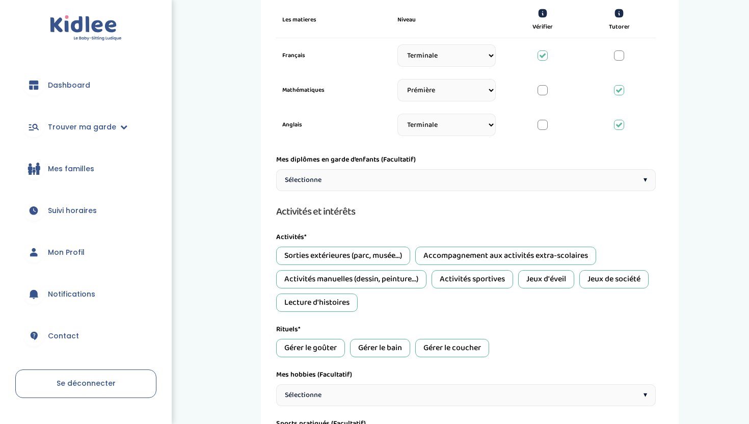
scroll to position [370, 0]
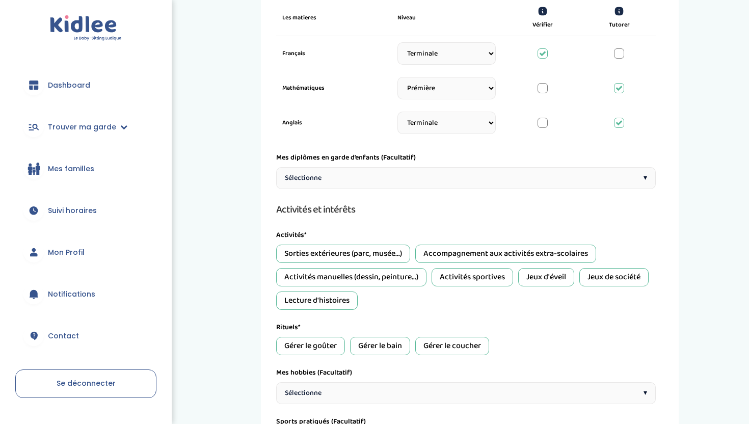
click at [382, 249] on div "Sorties extérieures (parc, musée...)" at bounding box center [343, 254] width 134 height 18
click at [472, 247] on div "Accompagnement aux activités extra-scolaires" at bounding box center [505, 254] width 181 height 18
click at [413, 273] on div "Activités manuelles (dessin, peinture...)" at bounding box center [351, 277] width 150 height 18
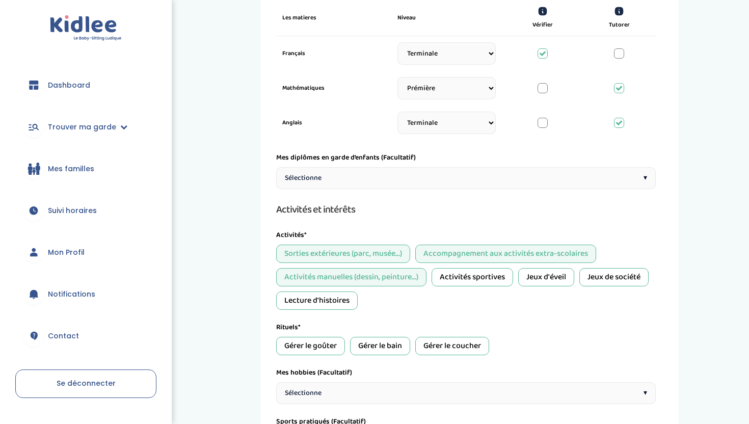
click at [608, 283] on div "Jeux de société" at bounding box center [614, 277] width 69 height 18
click at [537, 275] on div "Jeux d'éveil" at bounding box center [546, 277] width 56 height 18
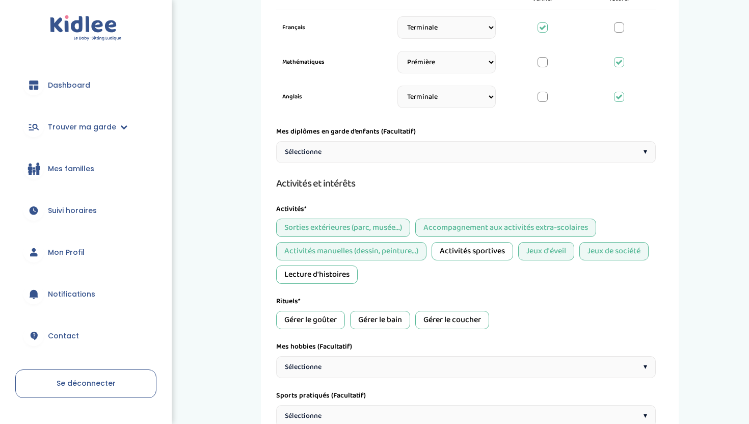
scroll to position [396, 0]
click at [312, 317] on div "Gérer le goûter" at bounding box center [310, 319] width 69 height 18
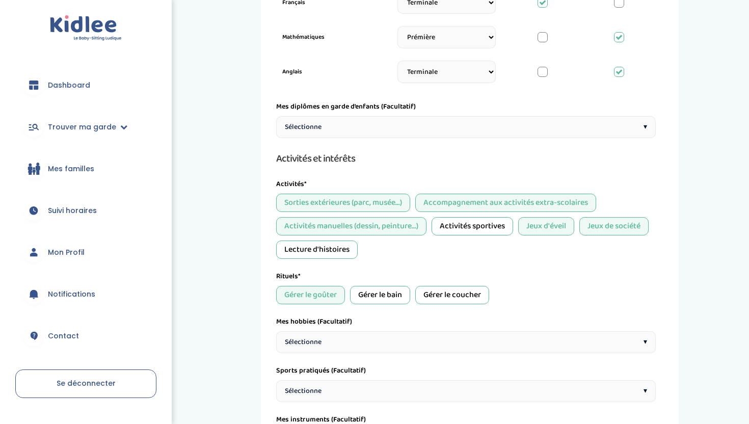
scroll to position [423, 0]
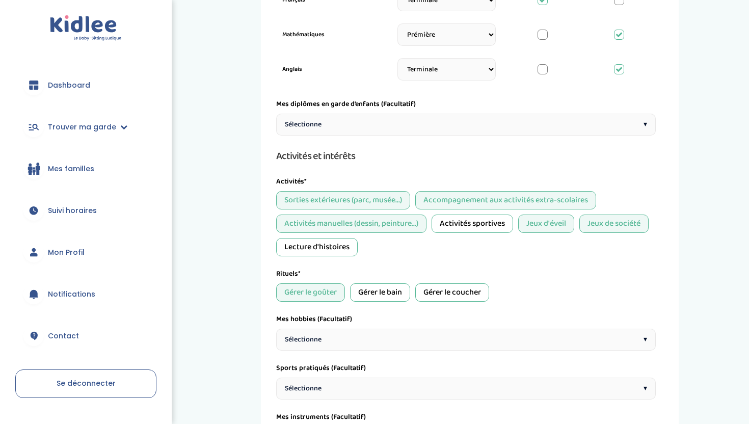
click at [440, 291] on div "Gérer le coucher" at bounding box center [452, 292] width 74 height 18
click at [465, 224] on div "Activités sportives" at bounding box center [473, 224] width 82 height 18
click at [334, 245] on div "Lecture d'histoires" at bounding box center [317, 247] width 82 height 18
click at [327, 247] on div "Lecture d'histoires" at bounding box center [317, 247] width 82 height 18
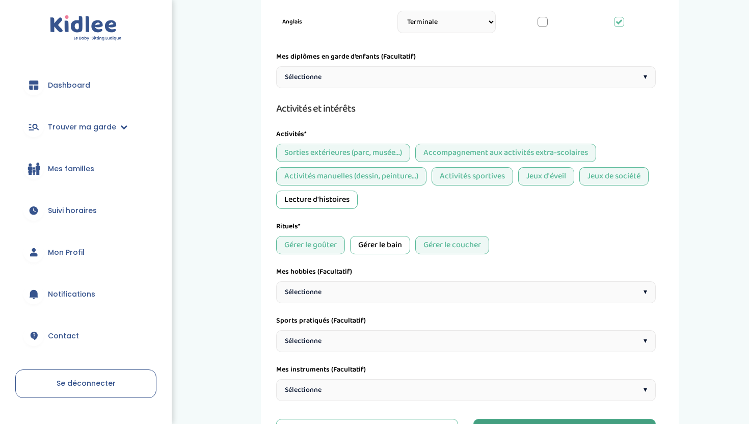
scroll to position [489, 0]
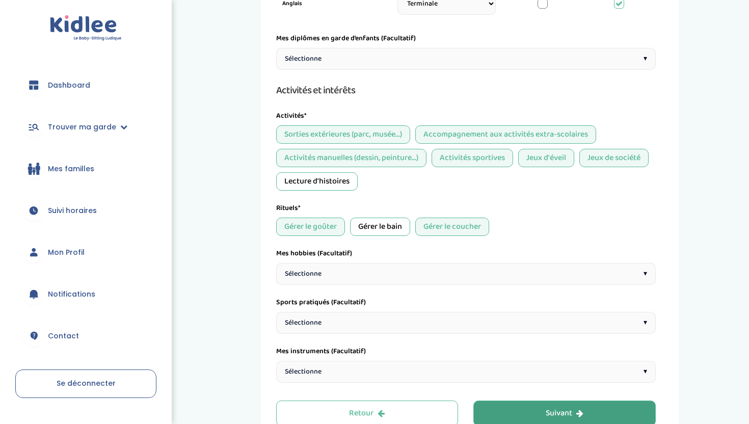
click at [386, 269] on div "Sélectionne ▾" at bounding box center [466, 274] width 380 height 22
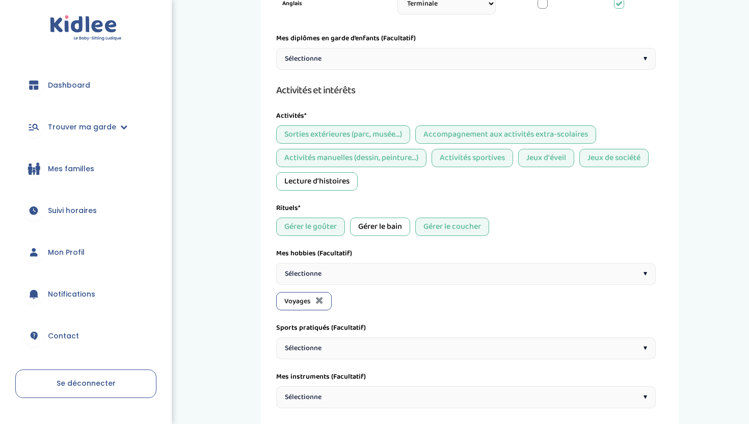
click at [341, 281] on div "Sélectionne ▾" at bounding box center [466, 274] width 380 height 22
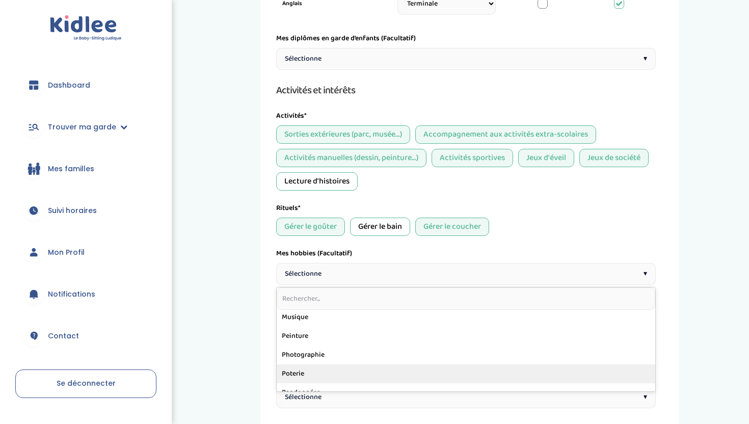
scroll to position [511, 0]
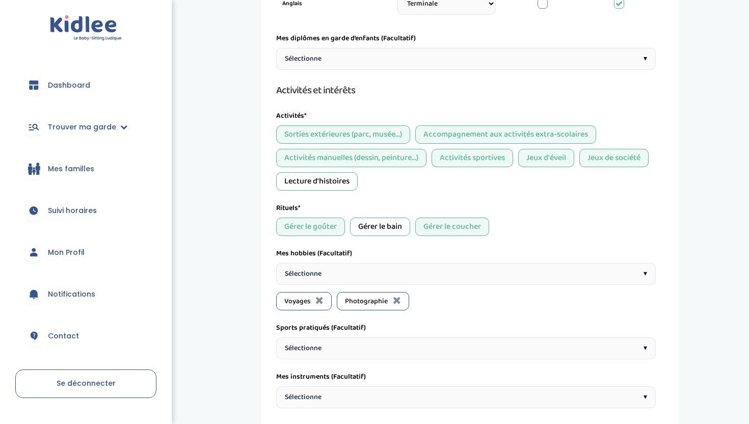
click at [336, 279] on div "Sélectionne ▾" at bounding box center [466, 274] width 380 height 22
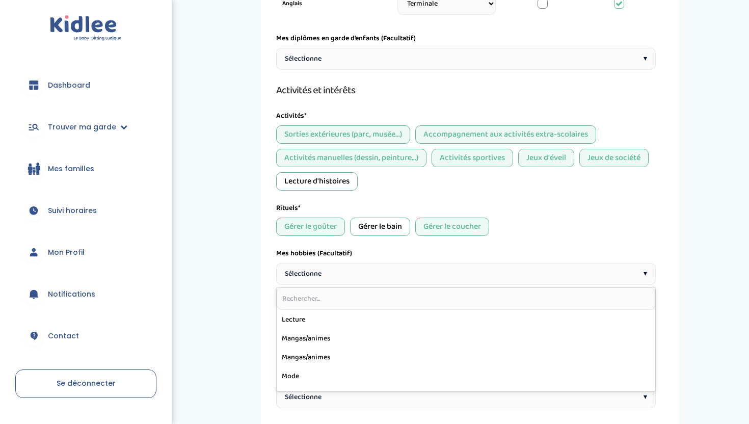
scroll to position [374, 0]
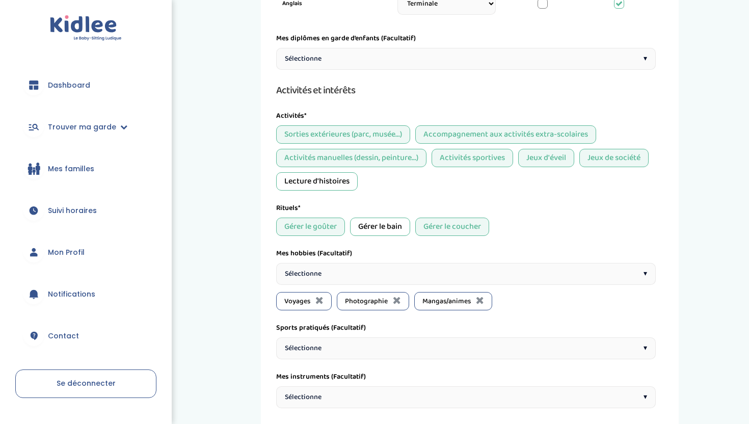
click at [367, 279] on div "Sélectionne ▾" at bounding box center [466, 274] width 380 height 22
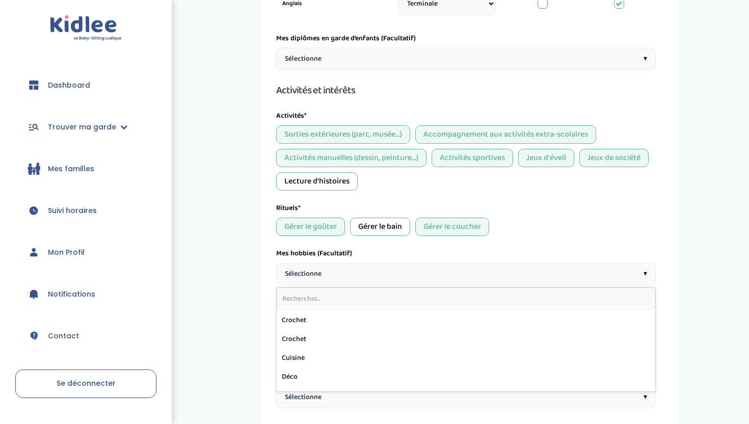
scroll to position [150, 0]
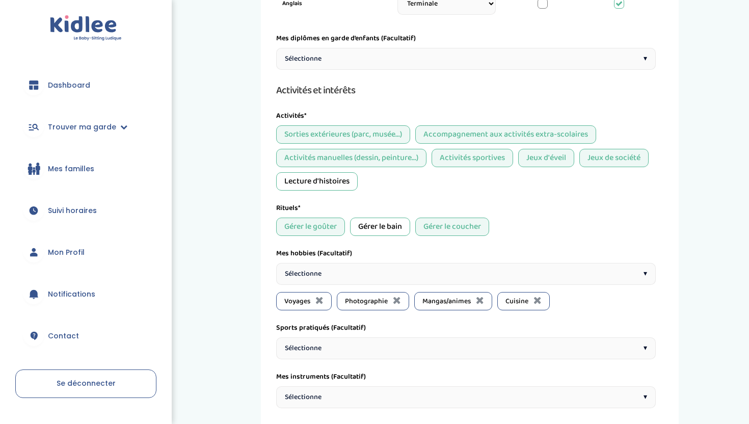
click at [347, 278] on div "Sélectionne ▾" at bounding box center [466, 274] width 380 height 22
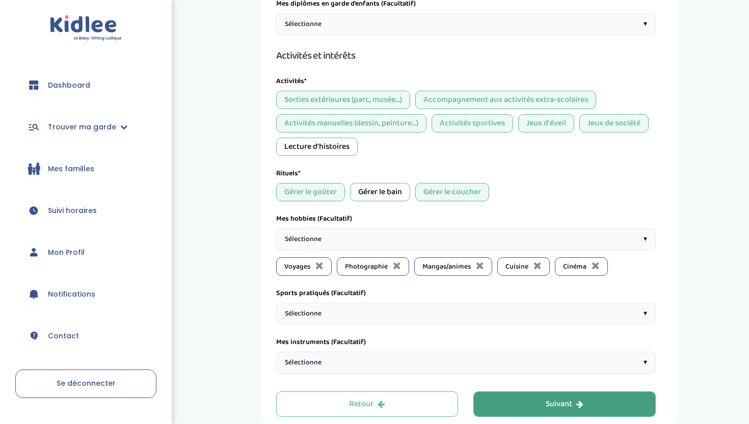
scroll to position [525, 0]
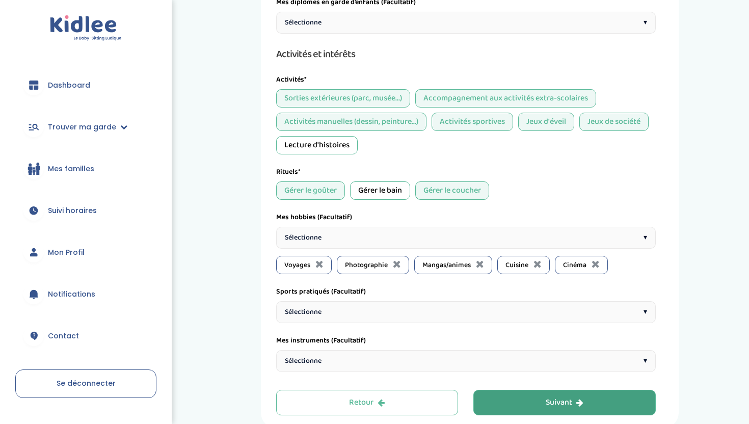
click at [344, 306] on div "Sélectionne ▾" at bounding box center [466, 312] width 380 height 22
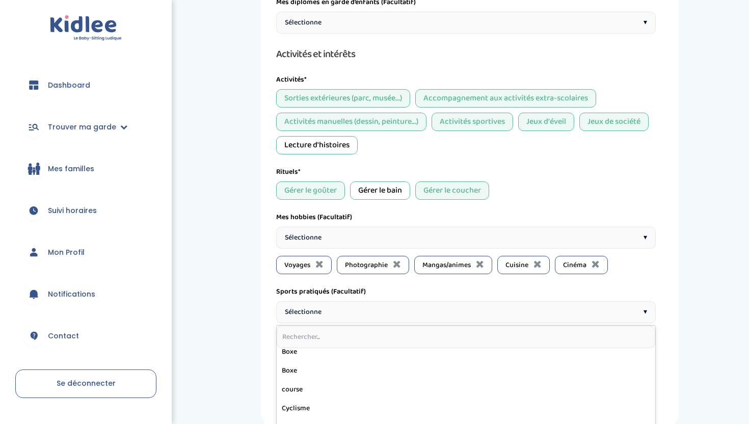
scroll to position [71, 0]
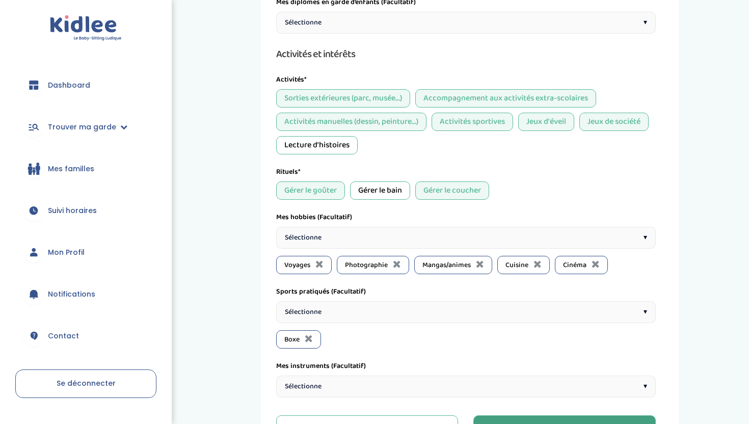
click at [339, 310] on div "Sélectionne ▾" at bounding box center [466, 312] width 380 height 22
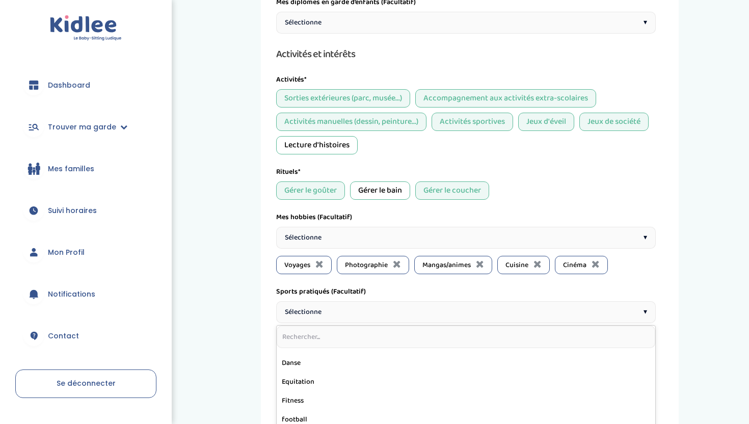
scroll to position [109, 0]
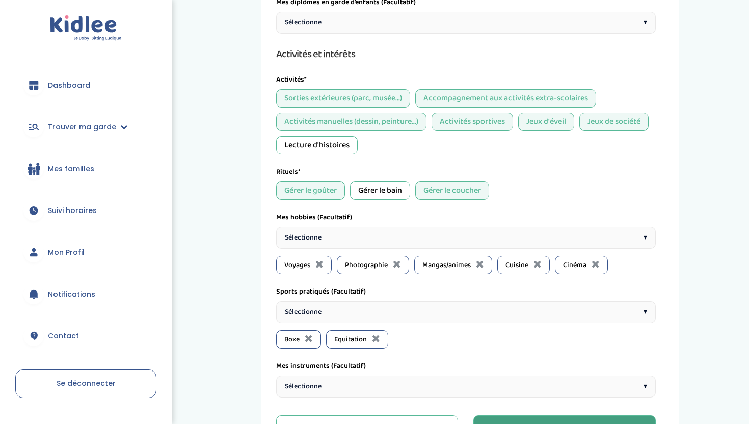
click at [348, 314] on div "Sélectionne ▾" at bounding box center [466, 312] width 380 height 22
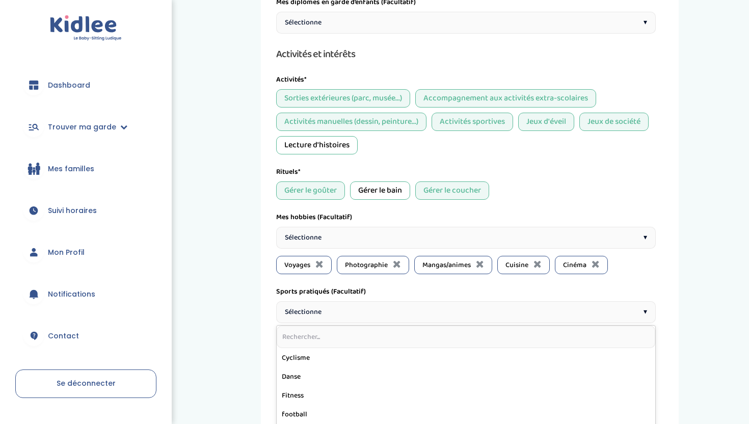
scroll to position [95, 0]
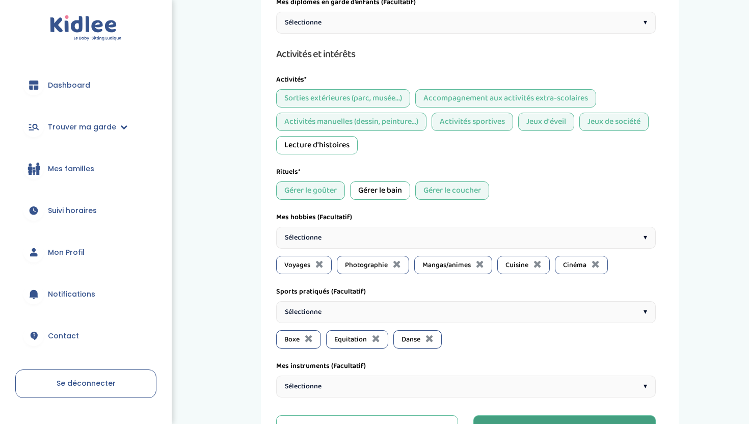
click at [345, 312] on div "Sélectionne ▾" at bounding box center [466, 312] width 380 height 22
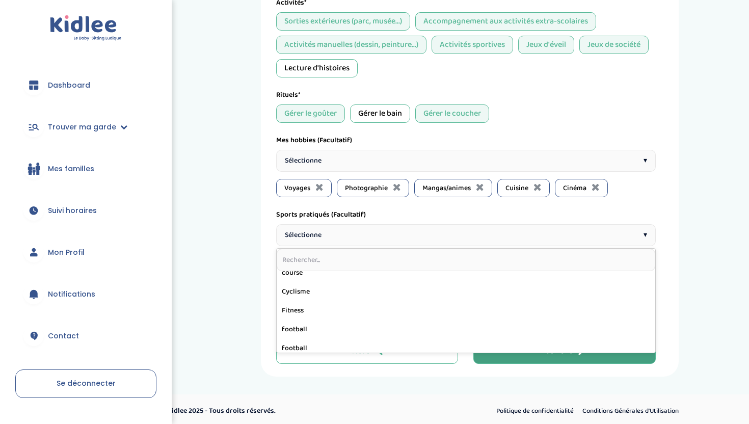
scroll to position [82, 0]
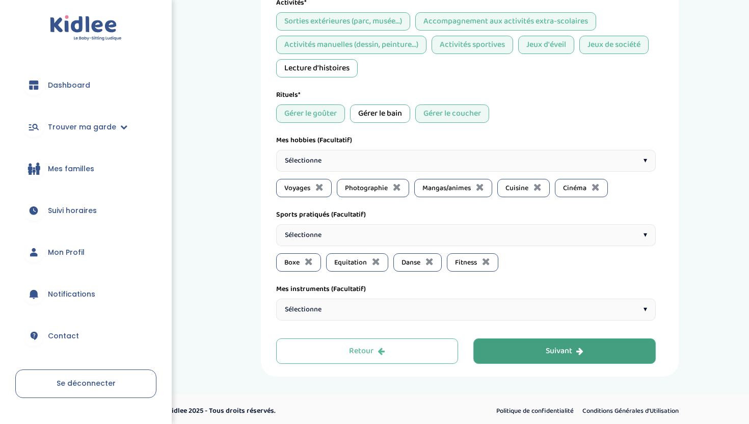
click at [327, 307] on div "Sélectionne ▾" at bounding box center [466, 310] width 380 height 22
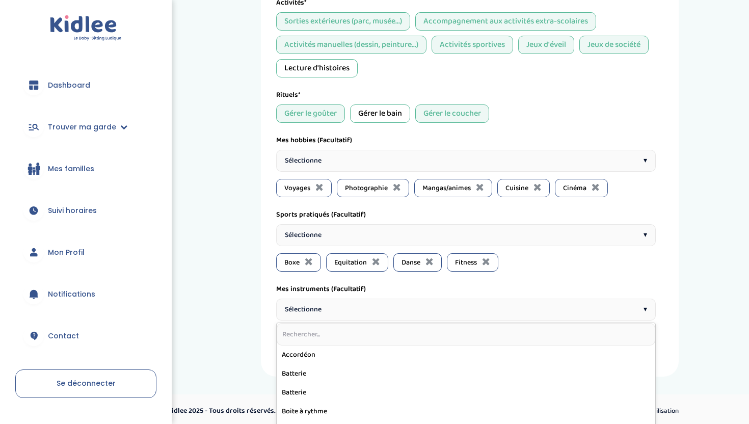
click at [327, 307] on div "Sélectionne ▾" at bounding box center [466, 310] width 380 height 22
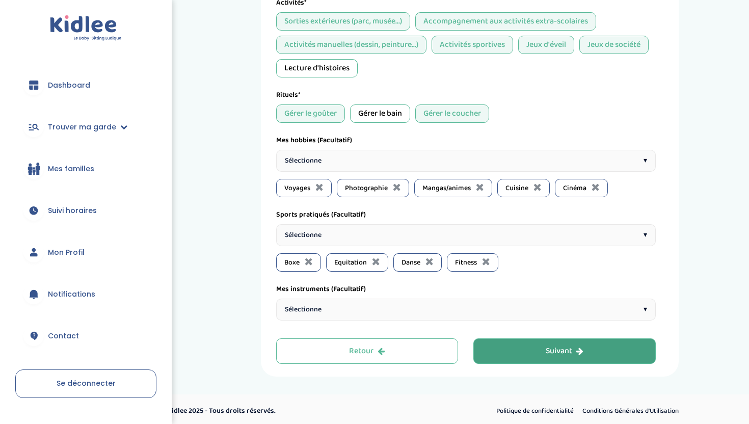
click at [548, 346] on div "Suivant" at bounding box center [565, 352] width 38 height 12
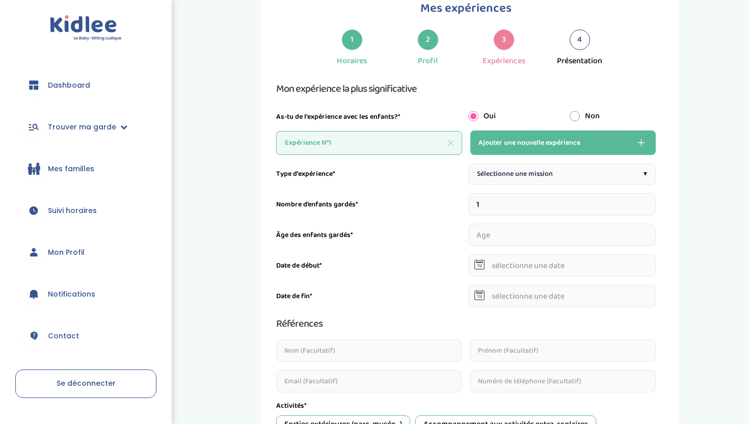
scroll to position [38, 0]
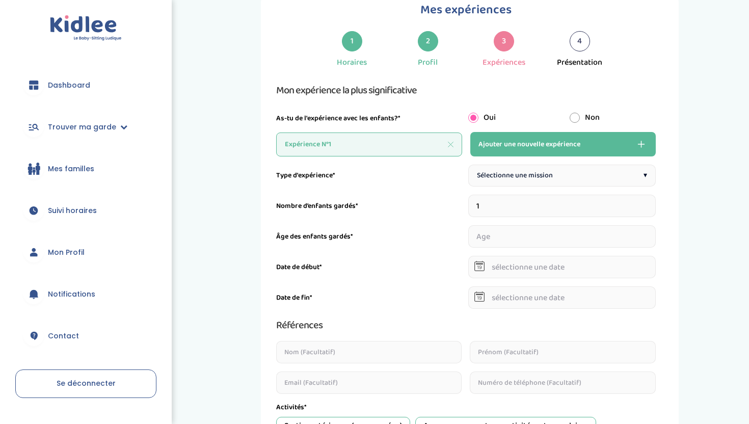
click at [547, 175] on span "Sélectionne une mission" at bounding box center [515, 175] width 76 height 11
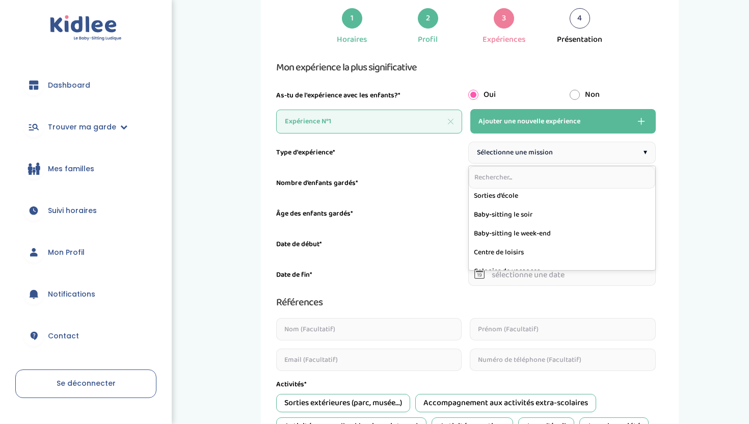
scroll to position [0, 0]
click at [523, 179] on input "1" at bounding box center [562, 183] width 188 height 22
click at [522, 208] on input "number" at bounding box center [562, 213] width 188 height 22
type input "7"
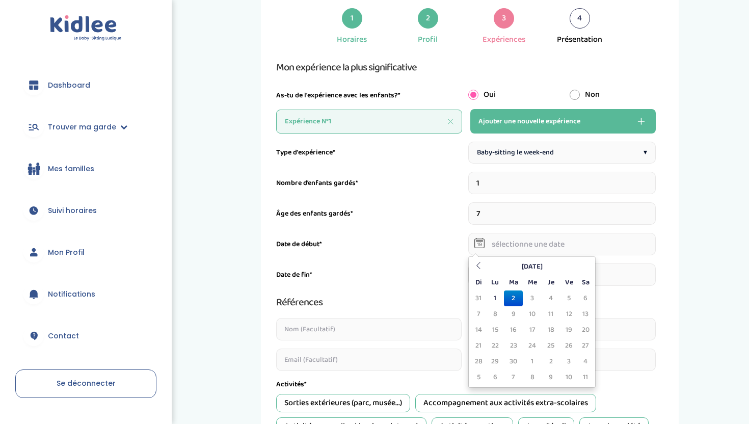
click at [539, 237] on input "text" at bounding box center [562, 244] width 188 height 22
click at [481, 264] on icon at bounding box center [478, 265] width 7 height 7
click at [508, 264] on th "Août 2025" at bounding box center [532, 267] width 92 height 16
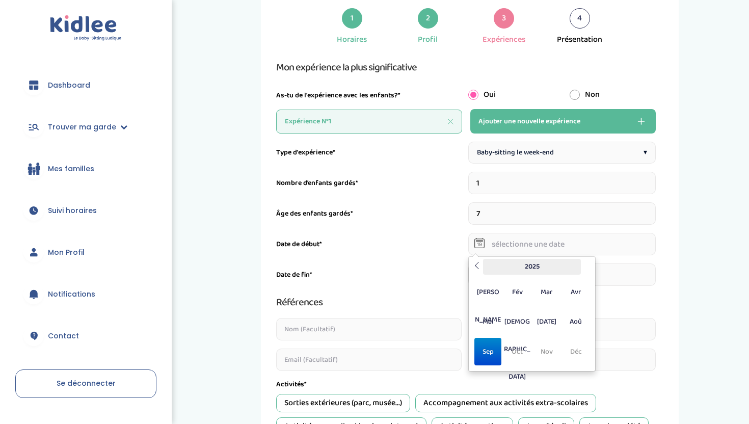
click at [515, 266] on th "2025" at bounding box center [532, 267] width 98 height 16
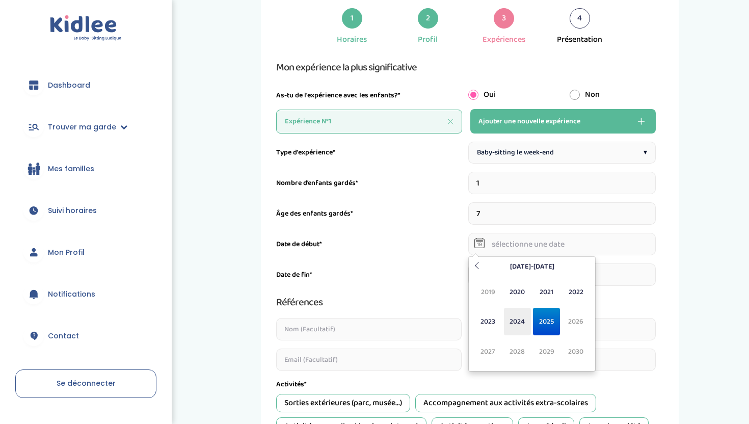
click at [517, 319] on span "2024" at bounding box center [517, 322] width 27 height 28
click at [514, 351] on span "Oct" at bounding box center [517, 352] width 27 height 28
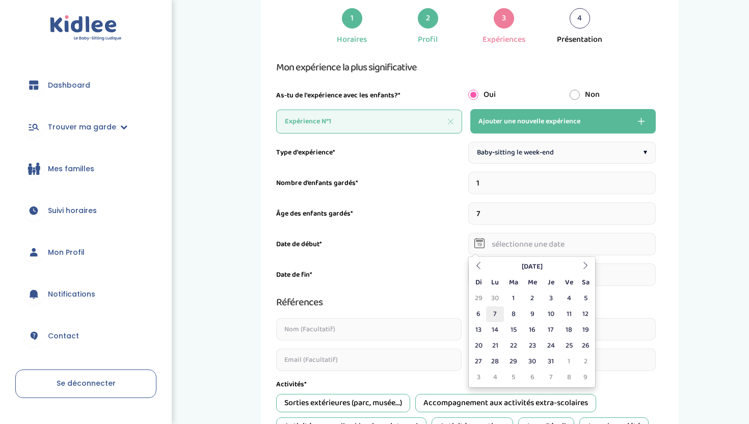
click at [492, 311] on td "7" at bounding box center [495, 314] width 18 height 16
type input "07-10-2024"
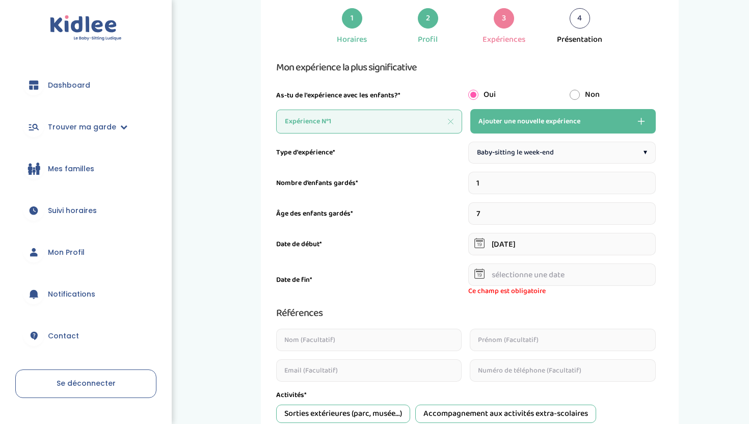
click at [547, 277] on input "text" at bounding box center [562, 275] width 188 height 22
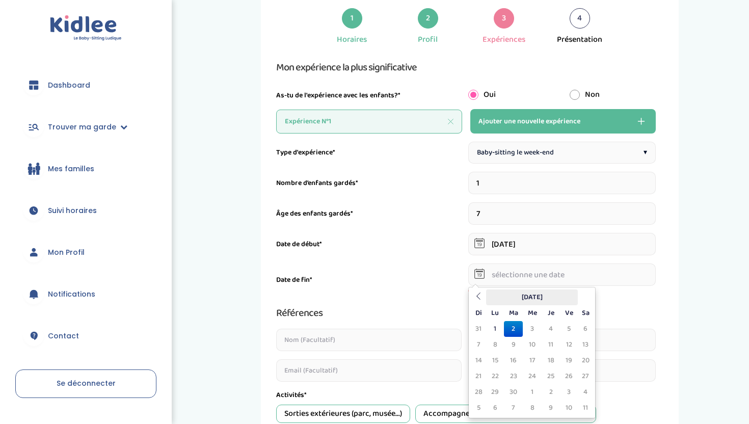
click at [510, 293] on th "Septembre 2025" at bounding box center [532, 298] width 92 height 16
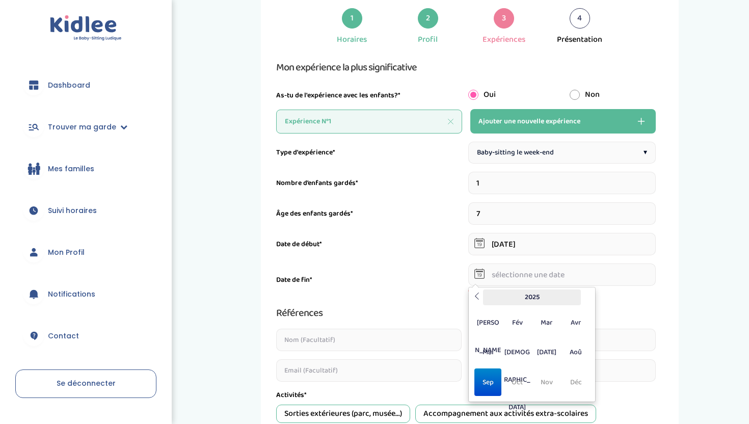
click at [513, 295] on th "2025" at bounding box center [532, 298] width 98 height 16
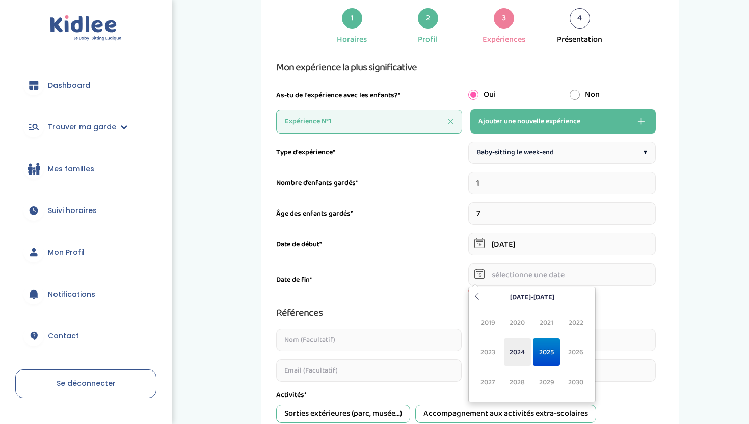
click at [519, 347] on span "2024" at bounding box center [517, 352] width 27 height 28
click at [574, 380] on span "Déc" at bounding box center [576, 383] width 27 height 28
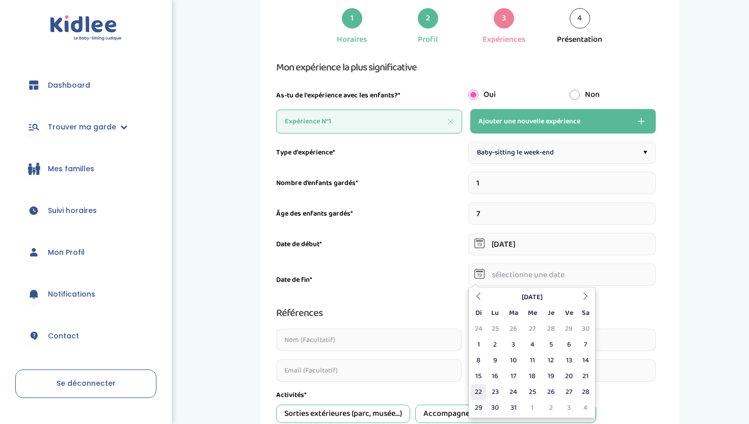
click at [481, 387] on td "22" at bounding box center [478, 392] width 15 height 16
type input "22-12-2024"
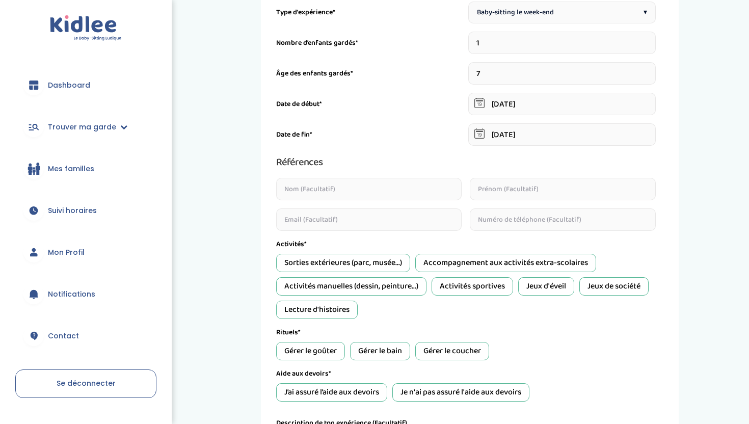
scroll to position [202, 0]
click at [395, 265] on div "Sorties extérieures (parc, musée...)" at bounding box center [343, 262] width 134 height 18
click at [620, 283] on div "Jeux de société" at bounding box center [614, 286] width 69 height 18
click at [402, 284] on div "Activités manuelles (dessin, peinture...)" at bounding box center [351, 286] width 150 height 18
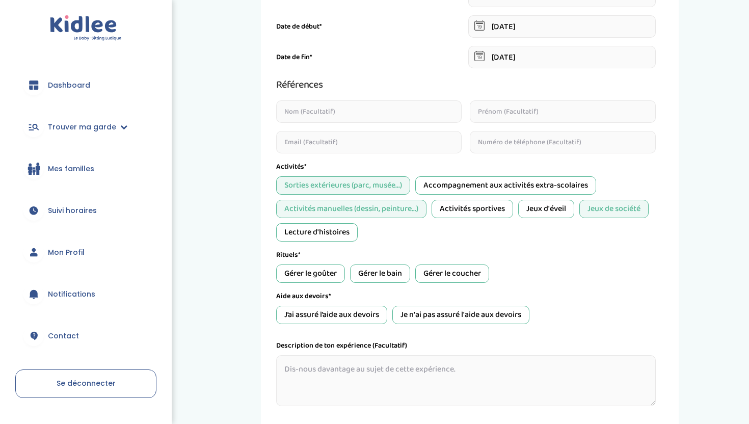
scroll to position [287, 0]
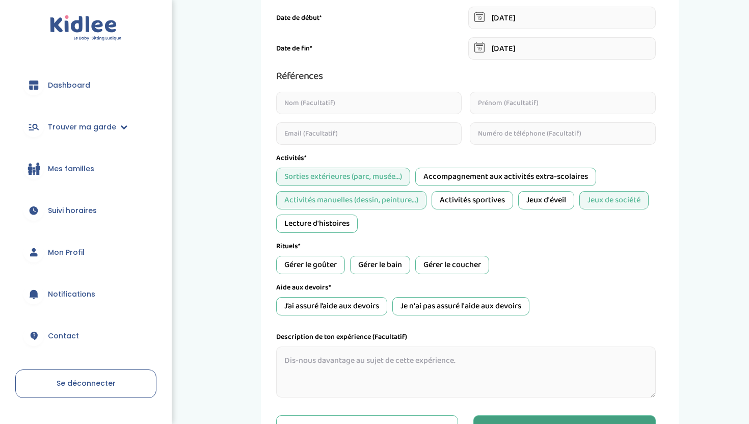
click at [327, 257] on div "Gérer le goûter" at bounding box center [310, 265] width 69 height 18
click at [457, 260] on div "Gérer le coucher" at bounding box center [452, 265] width 74 height 18
click at [344, 307] on div "J’ai assuré l’aide aux devoirs" at bounding box center [331, 306] width 111 height 18
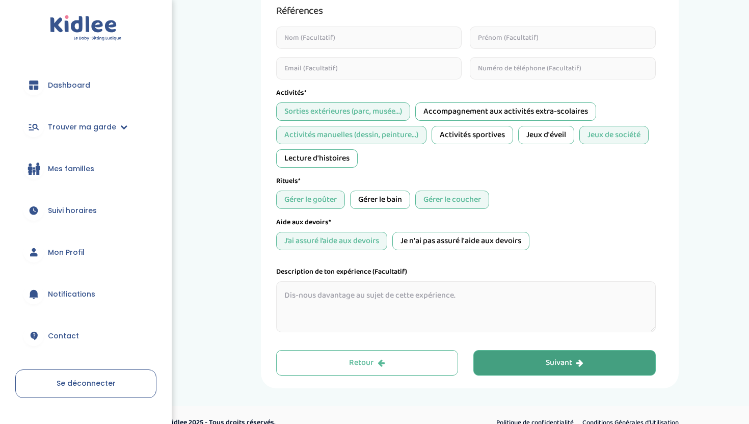
scroll to position [367, 0]
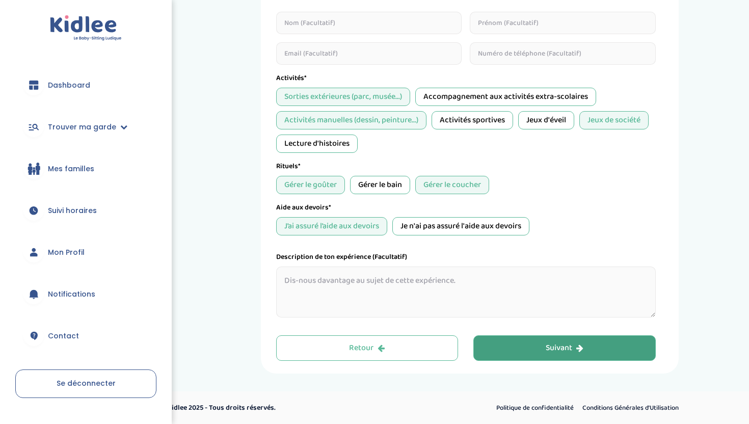
click at [519, 346] on button "Suivant" at bounding box center [565, 347] width 182 height 25
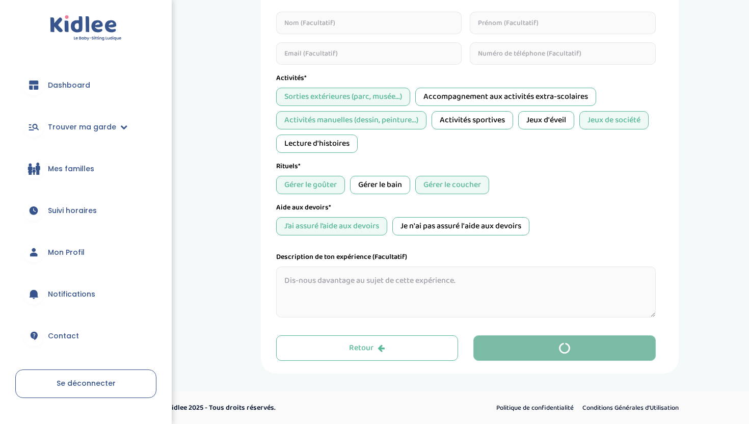
scroll to position [0, 0]
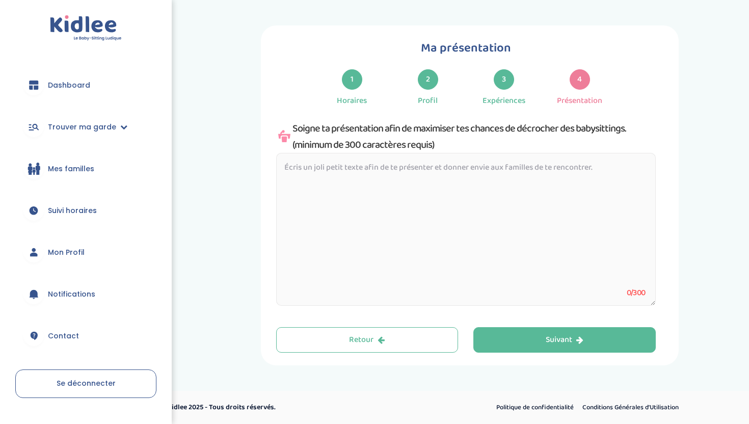
click at [409, 179] on textarea at bounding box center [466, 229] width 380 height 153
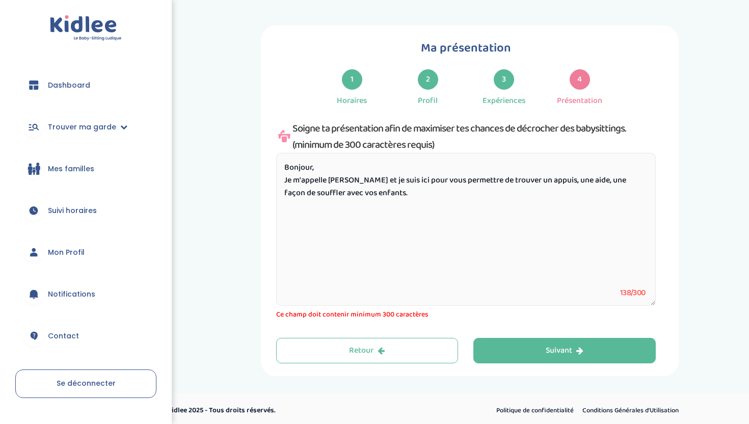
click at [316, 193] on textarea "Bonjour, Je m'appelle Yasmine et je suis ici pour vous permettre de trouver un …" at bounding box center [466, 229] width 380 height 153
click at [511, 190] on textarea "Bonjour, Je m'appelle Yasmine et je suis ici pour vous permettre de trouver un …" at bounding box center [466, 229] width 380 height 153
click at [643, 196] on textarea "Bonjour, Je m'appelle Yasmine et je suis ici pour vous permettre de trouver un …" at bounding box center [466, 229] width 380 height 153
click at [289, 180] on textarea "Bonjour, Je m'appelle Yasmine et je suis ici pour vous permettre de trouver un …" at bounding box center [466, 229] width 380 height 153
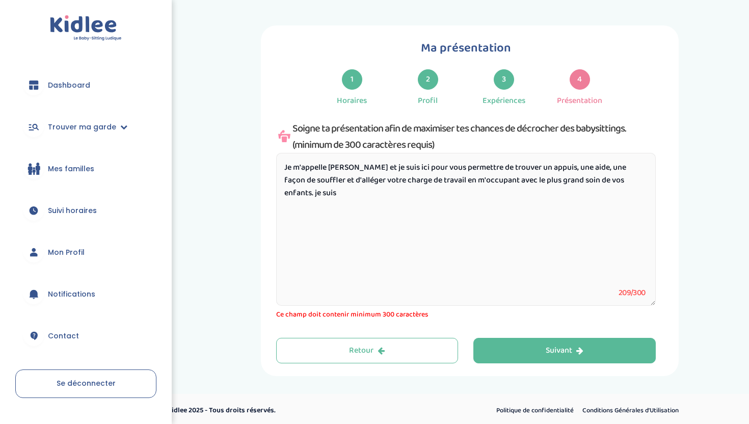
click at [357, 193] on textarea "Je m'appelle Yasmine et je suis ici pour vous permettre de trouver un appuis, u…" at bounding box center [466, 229] width 380 height 153
click at [628, 178] on textarea "Je m'appelle Yasmine et je suis ici pour vous permettre de trouver un appuis, u…" at bounding box center [466, 229] width 380 height 153
click at [467, 192] on textarea "Je m'appelle Yasmine et je suis ici pour vous permettre de trouver un appuis, u…" at bounding box center [466, 229] width 380 height 153
click at [283, 164] on textarea "Je m'appelle Yasmine et je suis ici pour vous permettre de trouver un appuis, u…" at bounding box center [466, 229] width 380 height 153
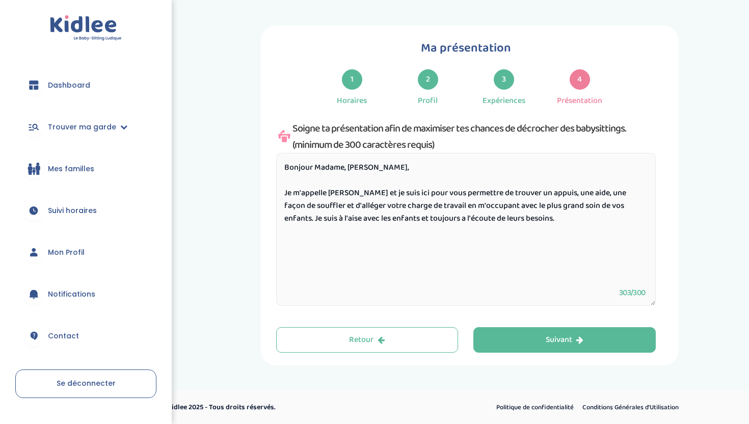
click at [628, 206] on textarea "Bonjour Madame, Monsieur, Je m'appelle Yasmine et je suis ici pour vous permett…" at bounding box center [466, 229] width 380 height 153
click at [301, 219] on textarea "Bonjour Madame, Monsieur, Je m'appelle Yasmine et je suis ici pour vous permett…" at bounding box center [466, 229] width 380 height 153
click at [578, 215] on textarea "Bonjour Madame, Monsieur, Je m'appelle Yasmine et je suis ici pour vous permett…" at bounding box center [466, 229] width 380 height 153
click at [436, 216] on textarea "Bonjour Madame, Monsieur, Je m'appelle Yasmine et je suis ici pour vous permett…" at bounding box center [466, 229] width 380 height 153
click at [435, 220] on textarea "Bonjour Madame, Monsieur, Je m'appelle Yasmine et je suis ici pour vous permett…" at bounding box center [466, 229] width 380 height 153
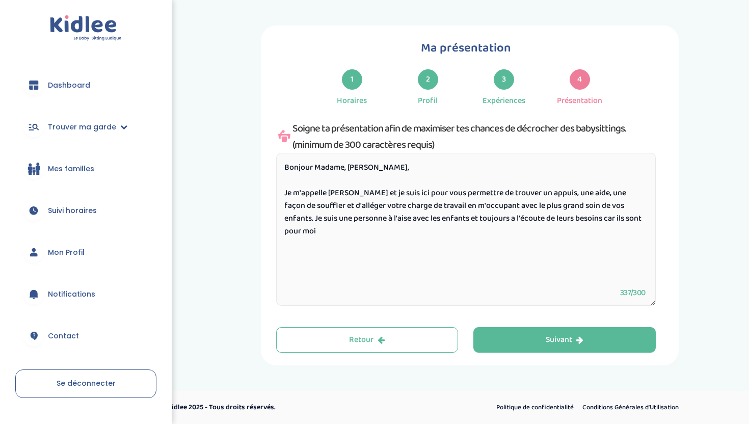
drag, startPoint x: 435, startPoint y: 219, endPoint x: 645, endPoint y: 214, distance: 210.1
click at [645, 214] on textarea "Bonjour Madame, Monsieur, Je m'appelle Yasmine et je suis ici pour vous permett…" at bounding box center [466, 229] width 380 height 153
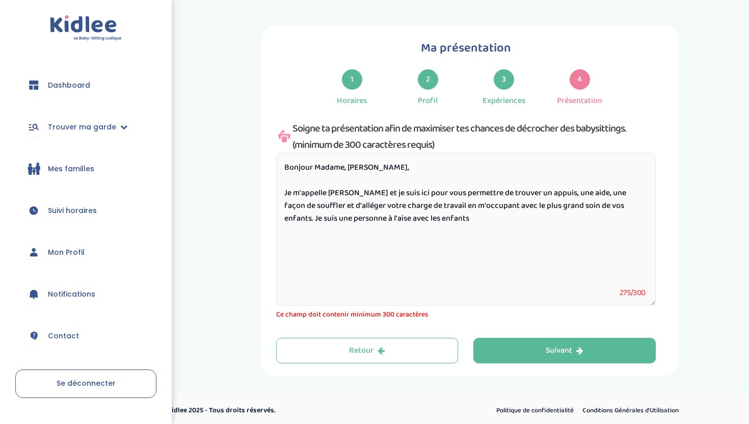
click at [628, 201] on textarea "Bonjour Madame, Monsieur, Je m'appelle Yasmine et je suis ici pour vous permett…" at bounding box center [466, 229] width 380 height 153
drag, startPoint x: 628, startPoint y: 204, endPoint x: 608, endPoint y: 221, distance: 26.8
click at [608, 221] on textarea "Bonjour Madame, Monsieur, Je m'appelle Yasmine et je suis ici pour vous permett…" at bounding box center [466, 229] width 380 height 153
click at [629, 204] on textarea "Bonjour Madame, Monsieur, Je m'appelle Yasmine et je suis ici pour vous permett…" at bounding box center [466, 229] width 380 height 153
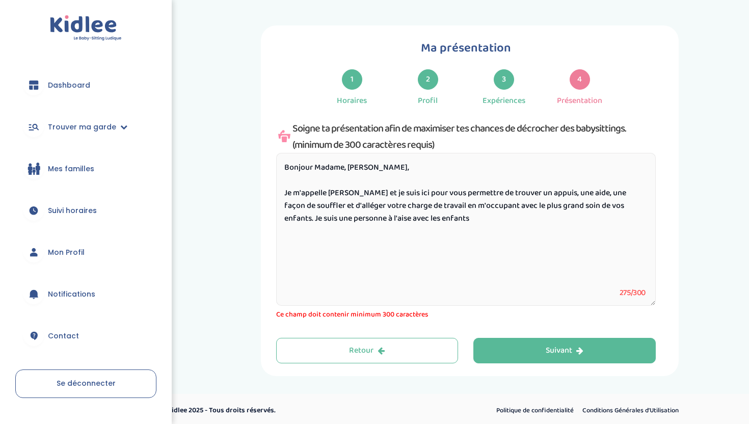
click at [612, 213] on textarea "Bonjour Madame, Monsieur, Je m'appelle Yasmine et je suis ici pour vous permett…" at bounding box center [466, 229] width 380 height 153
click at [486, 226] on textarea "Bonjour Madame, Monsieur, Je m'appelle Yasmine et je suis ici pour vous permett…" at bounding box center [466, 229] width 380 height 153
click at [479, 193] on textarea "Bonjour Madame, Monsieur, Je m'appelle Yasmine et je suis ici pour vous permett…" at bounding box center [466, 229] width 380 height 153
drag, startPoint x: 318, startPoint y: 217, endPoint x: 507, endPoint y: 222, distance: 189.2
click at [507, 222] on textarea "Bonjour Madame, Monsieur, Je m'appelle Yasmine et je suis ici pour vous permett…" at bounding box center [466, 229] width 380 height 153
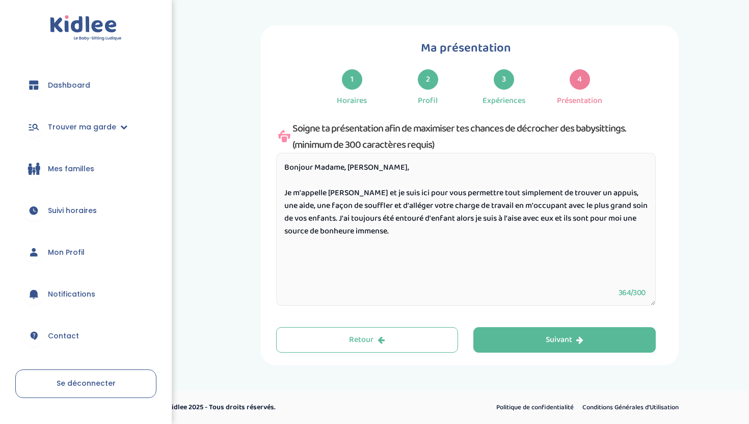
click at [309, 231] on textarea "Bonjour Madame, Monsieur, Je m'appelle Yasmine et je suis ici pour vous permett…" at bounding box center [466, 229] width 380 height 153
click at [331, 233] on textarea "Bonjour Madame, Monsieur, Je m'appelle Yasmine et je suis ici pour vous permett…" at bounding box center [466, 229] width 380 height 153
click at [384, 243] on textarea "Bonjour Madame, Monsieur, Je m'appelle Yasmine et je suis ici pour vous permett…" at bounding box center [466, 229] width 380 height 153
click at [317, 230] on textarea "Bonjour Madame, Monsieur, Je m'appelle Yasmine et je suis ici pour vous permett…" at bounding box center [466, 229] width 380 height 153
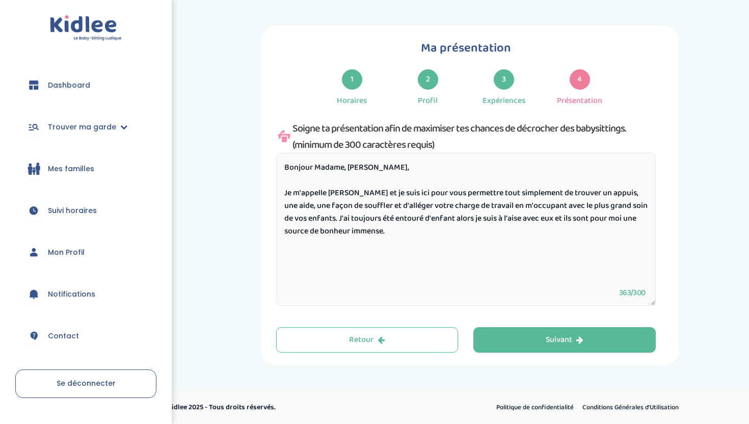
click at [379, 227] on textarea "Bonjour Madame, Monsieur, Je m'appelle Yasmine et je suis ici pour vous permett…" at bounding box center [466, 229] width 380 height 153
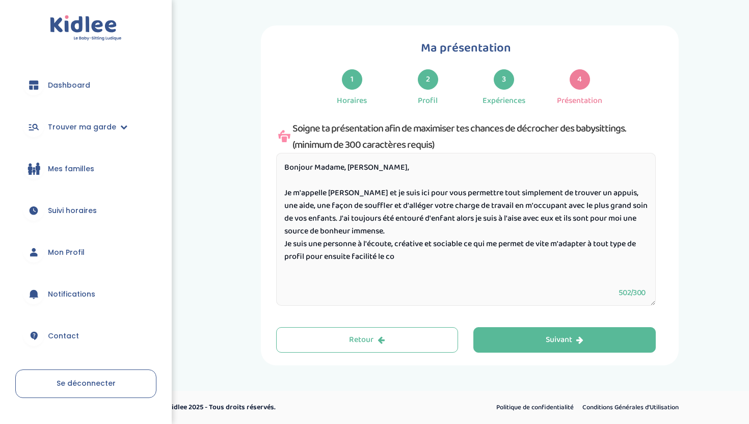
click at [417, 217] on textarea "Bonjour Madame, Monsieur, Je m'appelle Yasmine et je suis ici pour vous permett…" at bounding box center [466, 229] width 380 height 153
click at [308, 216] on textarea "Bonjour Madame, Monsieur, Je m'appelle Yasmine et je suis ici pour vous permett…" at bounding box center [466, 229] width 380 height 153
click at [420, 216] on textarea "Bonjour Madame, Monsieur, Je m'appelle Yasmine et je suis ici pour vous permett…" at bounding box center [466, 229] width 380 height 153
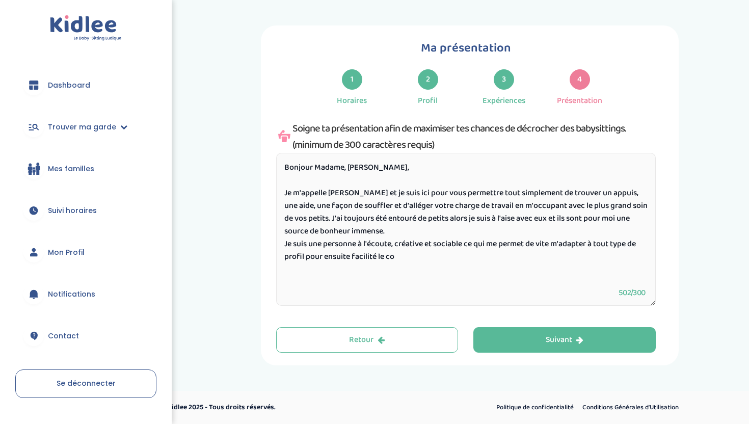
click at [420, 216] on textarea "Bonjour Madame, Monsieur, Je m'appelle Yasmine et je suis ici pour vous permett…" at bounding box center [466, 229] width 380 height 153
click at [429, 228] on textarea "Bonjour Madame, Monsieur, Je m'appelle Yasmine et je suis ici pour vous permett…" at bounding box center [466, 229] width 380 height 153
click at [451, 219] on textarea "Bonjour Madame, Monsieur, Je m'appelle Yasmine et je suis ici pour vous permett…" at bounding box center [466, 229] width 380 height 153
click at [420, 231] on textarea "Bonjour Madame, Monsieur, Je m'appelle Yasmine et je suis ici pour vous permett…" at bounding box center [466, 229] width 380 height 153
click at [360, 245] on textarea "Bonjour Madame, Monsieur, Je m'appelle Yasmine et je suis ici pour vous permett…" at bounding box center [466, 229] width 380 height 153
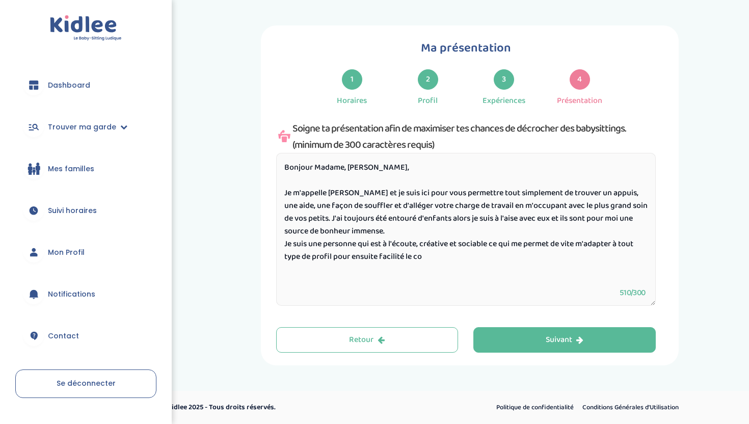
click at [433, 258] on textarea "Bonjour Madame, Monsieur, Je m'appelle Yasmine et je suis ici pour vous permett…" at bounding box center [466, 229] width 380 height 153
click at [437, 256] on textarea "Bonjour Madame, Monsieur, Je m'appelle Yasmine et je suis ici pour vous permett…" at bounding box center [466, 229] width 380 height 153
click at [513, 259] on textarea "Bonjour Madame, Monsieur, Je m'appelle Yasmine et je suis ici pour vous permett…" at bounding box center [466, 229] width 380 height 153
drag, startPoint x: 393, startPoint y: 257, endPoint x: 332, endPoint y: 260, distance: 61.2
click at [331, 260] on textarea "Bonjour Madame, Monsieur, Je m'appelle Yasmine et je suis ici pour vous permett…" at bounding box center [466, 229] width 380 height 153
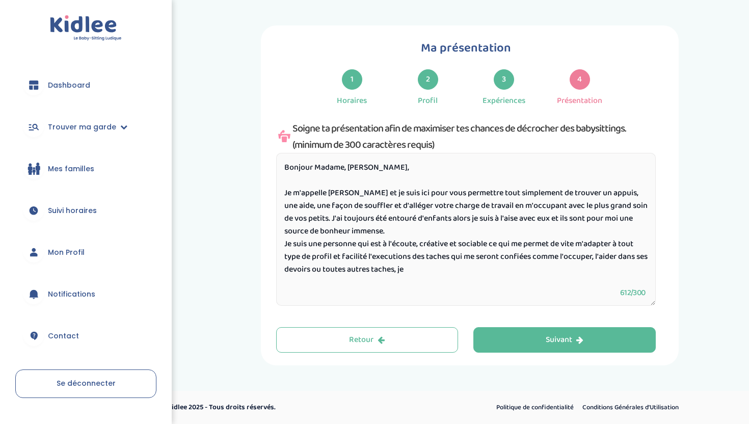
drag, startPoint x: 336, startPoint y: 269, endPoint x: 467, endPoint y: 272, distance: 131.0
click at [467, 272] on textarea "Bonjour Madame, Monsieur, Je m'appelle Yasmine et je suis ici pour vous permett…" at bounding box center [466, 229] width 380 height 153
click at [594, 257] on textarea "Bonjour Madame, Monsieur, Je m'appelle Yasmine et je suis ici pour vous permett…" at bounding box center [466, 229] width 380 height 153
click at [489, 270] on textarea "Bonjour Madame, Monsieur, Je m'appelle Yasmine et je suis ici pour vous permett…" at bounding box center [466, 229] width 380 height 153
click at [376, 257] on textarea "Bonjour Madame, Monsieur, Je m'appelle Yasmine et je suis ici pour vous permett…" at bounding box center [466, 229] width 380 height 153
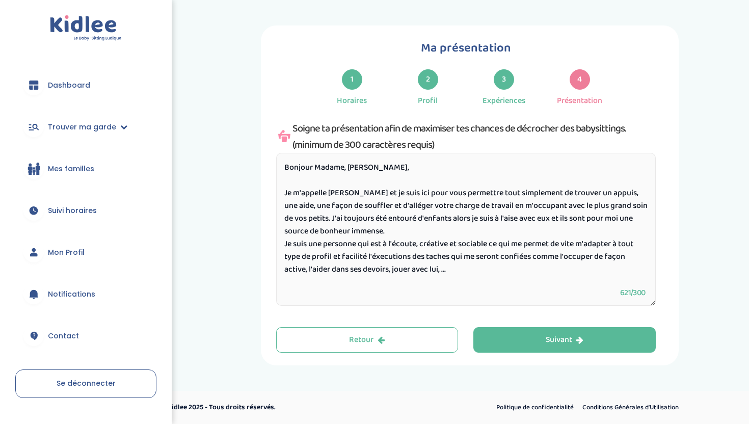
click at [385, 256] on textarea "Bonjour Madame, Monsieur, Je m'appelle Yasmine et je suis ici pour vous permett…" at bounding box center [466, 229] width 380 height 153
click at [462, 267] on textarea "Bonjour Madame, Monsieur, Je m'appelle Yasmine et je suis ici pour vous permett…" at bounding box center [466, 229] width 380 height 153
click at [387, 258] on textarea "Bonjour Madame, Monsieur, Je m'appelle Yasmine et je suis ici pour vous permett…" at bounding box center [466, 229] width 380 height 153
click at [408, 257] on textarea "Bonjour Madame, Monsieur, Je m'appelle Yasmine et je suis ici pour vous permett…" at bounding box center [466, 229] width 380 height 153
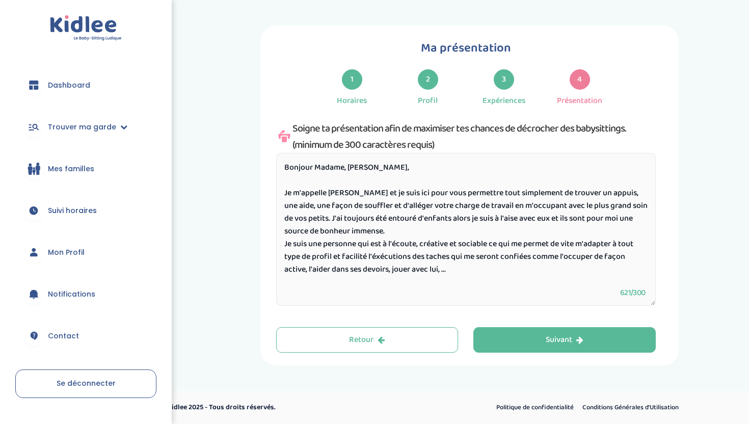
click at [411, 257] on textarea "Bonjour Madame, Monsieur, Je m'appelle Yasmine et je suis ici pour vous permett…" at bounding box center [466, 229] width 380 height 153
click at [459, 275] on textarea "Bonjour Madame, Monsieur, Je m'appelle Yasmine et je suis ici pour vous permett…" at bounding box center [466, 229] width 380 height 153
click at [530, 258] on textarea "Bonjour Madame, Monsieur, Je m'appelle Yasmine et je suis ici pour vous permett…" at bounding box center [466, 229] width 380 height 153
click at [560, 255] on textarea "Bonjour Madame, Monsieur, Je m'appelle Yasmine et je suis ici pour vous permett…" at bounding box center [466, 229] width 380 height 153
click at [336, 271] on textarea "Bonjour Madame, Monsieur, Je m'appelle Yasmine et je suis ici pour vous permett…" at bounding box center [466, 229] width 380 height 153
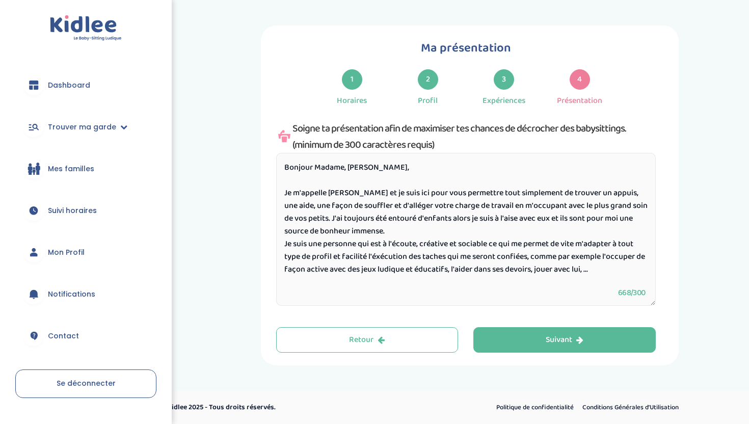
click at [396, 191] on textarea "Bonjour Madame, Monsieur, Je m'appelle Yasmine et je suis ici pour vous permett…" at bounding box center [466, 229] width 380 height 153
click at [400, 192] on textarea "Bonjour Madame, Monsieur, Je m'appelle Yasmine et je suis ici pour vous permett…" at bounding box center [466, 229] width 380 height 153
drag, startPoint x: 606, startPoint y: 273, endPoint x: 251, endPoint y: 166, distance: 370.5
click at [251, 166] on div "Ma présentation 1 Horaires 2 Profil 3 Expériences 4 Présentation Indique nous t…" at bounding box center [470, 195] width 544 height 340
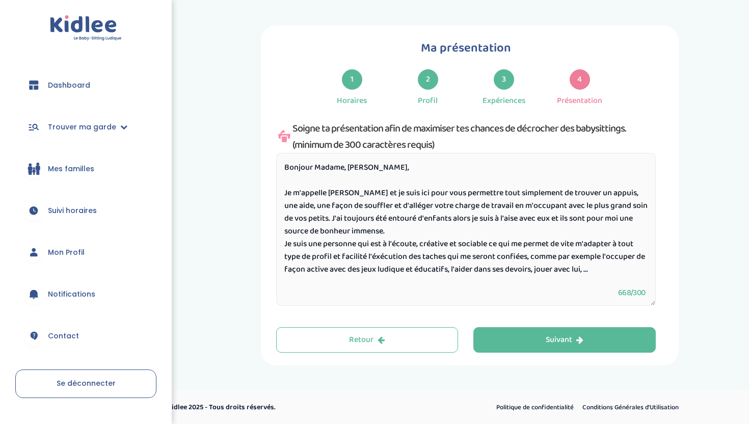
paste textarea "ouhaite vous apporter un véritable soutien en m’occupant avec soin et attention…"
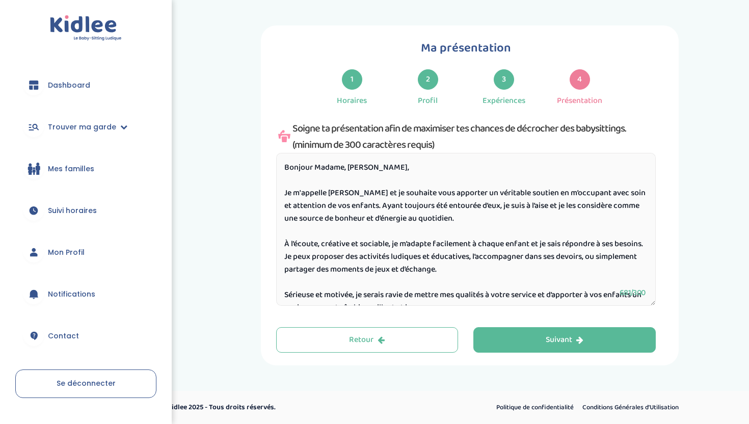
click at [401, 172] on textarea "Bonjour Madame, Monsieur, Je m'appelle Yasmine et je souhaite vous apporter un …" at bounding box center [466, 229] width 380 height 153
click at [391, 180] on textarea "Bonjour Madame, Monsieur, Je m'appelle Yasmine et je souhaite vous apporter un …" at bounding box center [466, 229] width 380 height 153
type textarea "Bonjour Madame, Monsieur, Bonjour ehfe Je m'appelle Yasmine et je souhaite vous…"
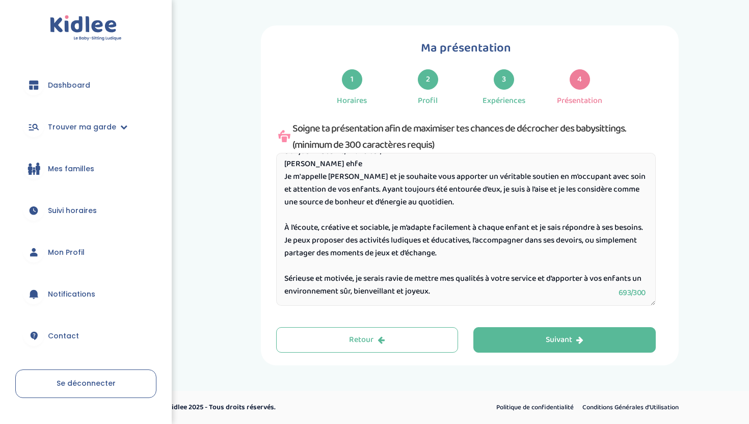
drag, startPoint x: 285, startPoint y: 164, endPoint x: 577, endPoint y: 320, distance: 331.3
click at [576, 320] on div "Ma présentation 1 Horaires 2 Profil 3 Expériences 4 Présentation Indique nous t…" at bounding box center [469, 195] width 387 height 314
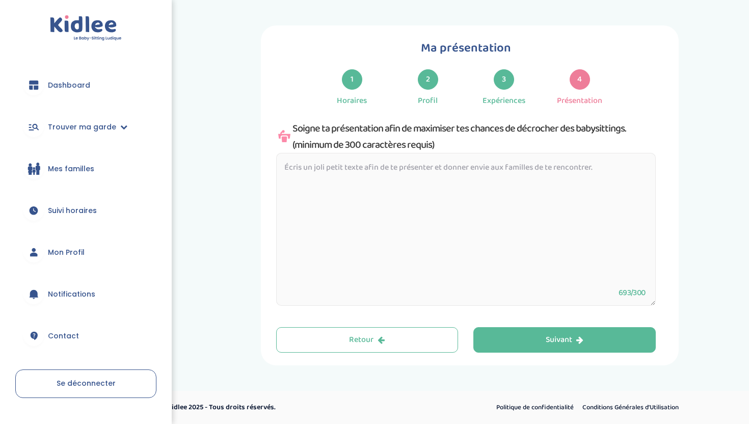
scroll to position [0, 0]
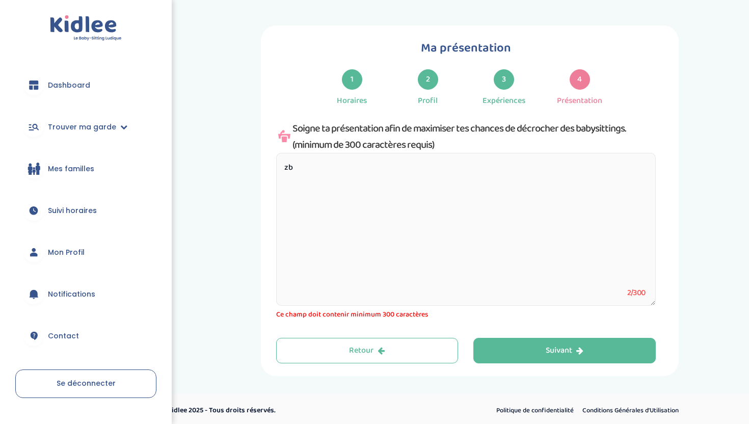
type textarea "z"
click at [284, 135] on icon at bounding box center [284, 136] width 12 height 12
click at [342, 187] on textarea at bounding box center [466, 229] width 380 height 153
paste textarea "Bonjour Madame, Monsieur, Je m'appelle Yasmine et je souhaite vous apporter un …"
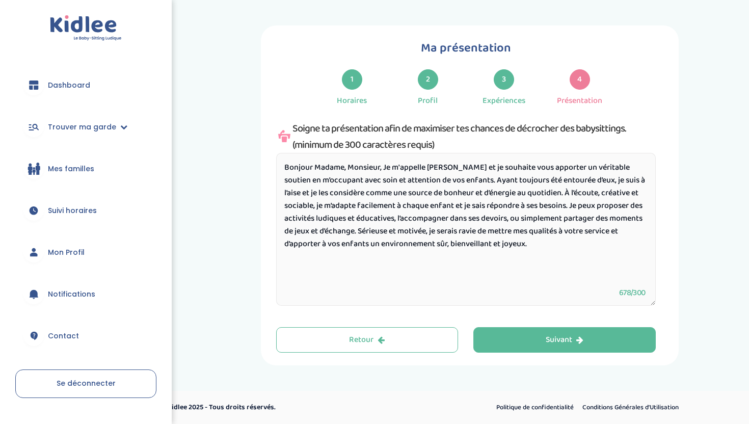
click at [386, 164] on textarea "Bonjour Madame, Monsieur, Je m'appelle Yasmine et je souhaite vous apporter un …" at bounding box center [466, 229] width 380 height 153
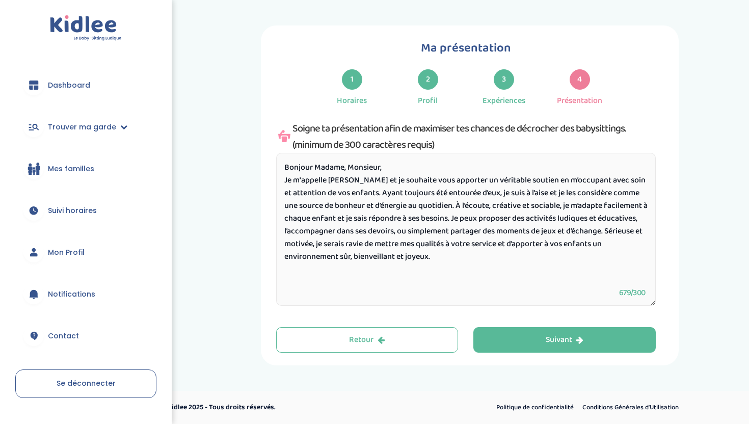
click at [459, 203] on textarea "Bonjour Madame, Monsieur, Je m'appelle Yasmine et je souhaite vous apporter un …" at bounding box center [466, 229] width 380 height 153
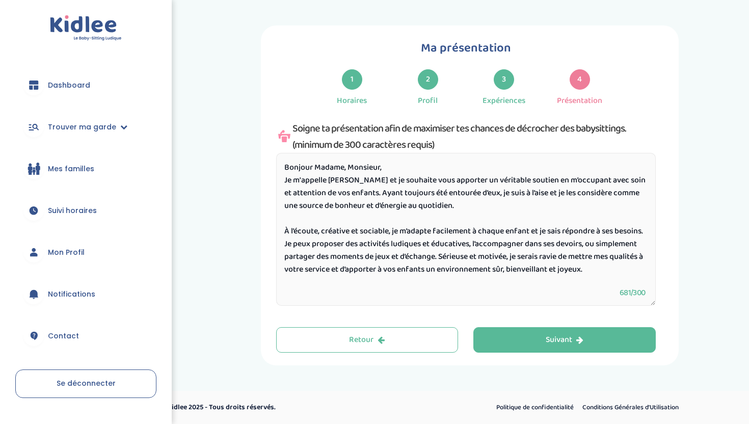
click at [486, 256] on textarea "Bonjour Madame, Monsieur, Je m'appelle Yasmine et je souhaite vous apporter un …" at bounding box center [466, 229] width 380 height 153
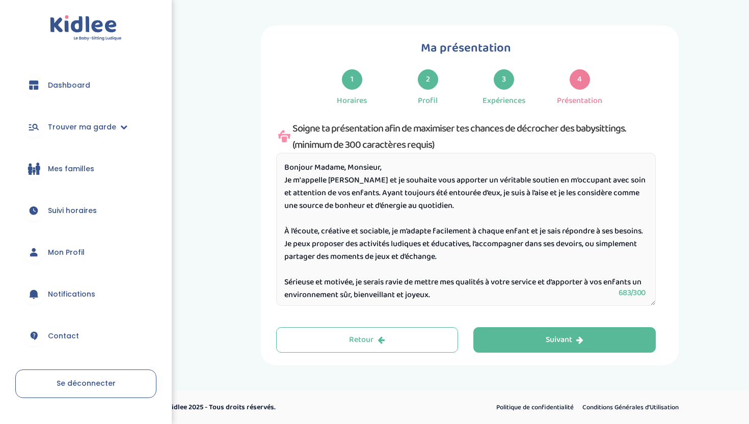
click at [287, 230] on textarea "Bonjour Madame, Monsieur, Je m'appelle Yasmine et je souhaite vous apporter un …" at bounding box center [466, 229] width 380 height 153
click at [460, 229] on textarea "Bonjour Madame, Monsieur, Je m'appelle Yasmine et je souhaite vous apporter un …" at bounding box center [466, 229] width 380 height 153
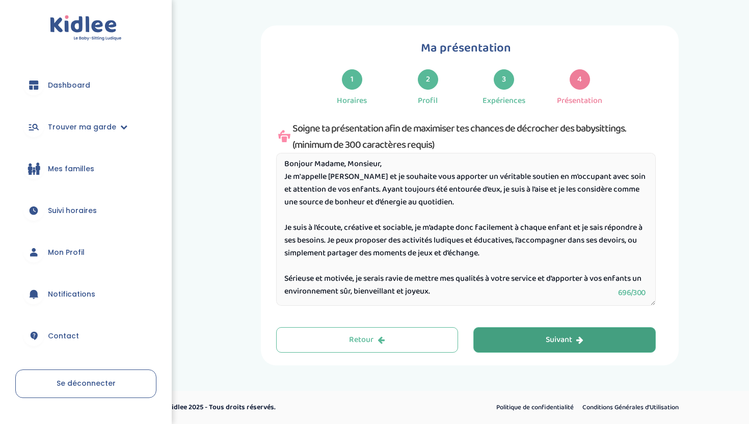
type textarea "Bonjour Madame, Monsieur, Je m'appelle Yasmine et je souhaite vous apporter un …"
click at [528, 333] on button "Suivant" at bounding box center [565, 339] width 182 height 25
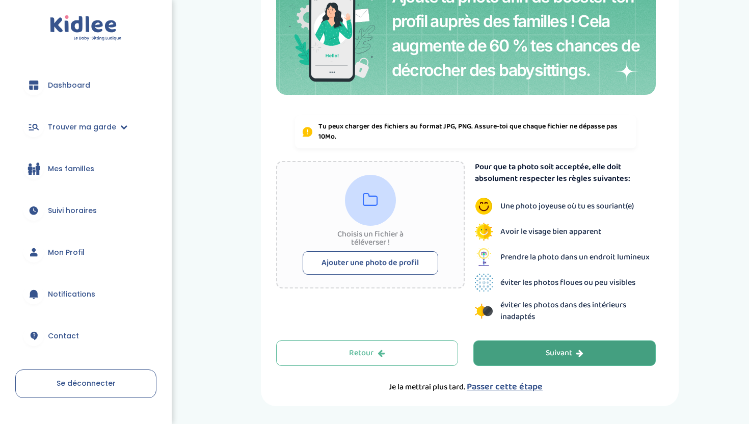
scroll to position [119, 0]
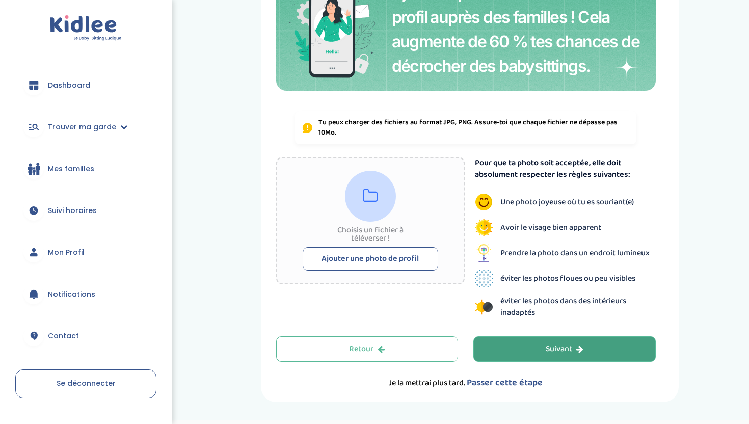
click at [531, 348] on button "Suivant" at bounding box center [565, 348] width 182 height 25
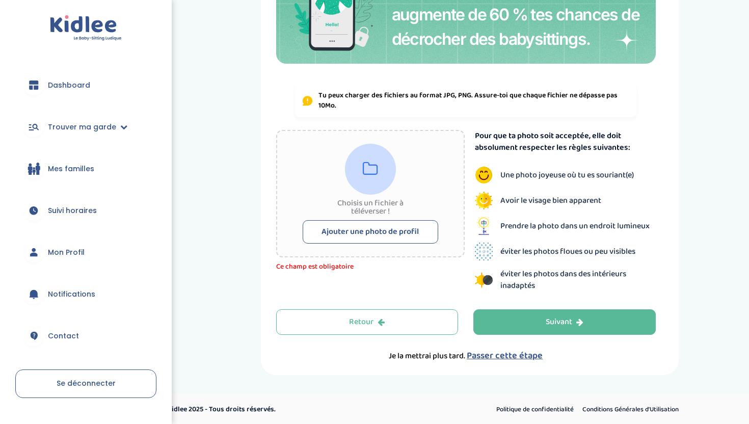
click at [492, 359] on span "Passer cette étape" at bounding box center [505, 356] width 76 height 14
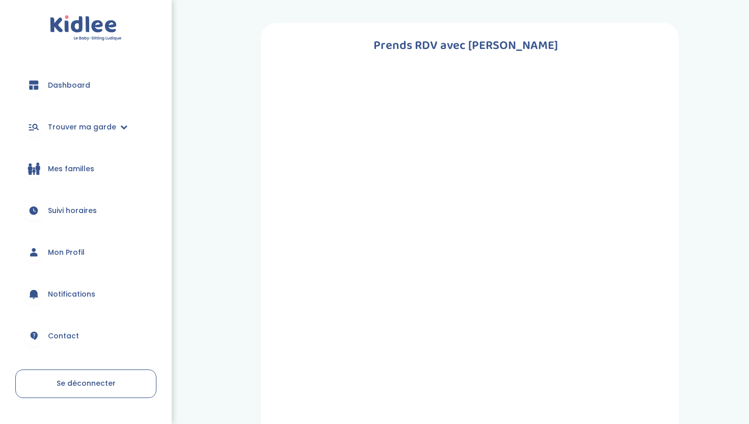
scroll to position [0, 0]
click at [78, 83] on span "Dashboard" at bounding box center [69, 85] width 42 height 11
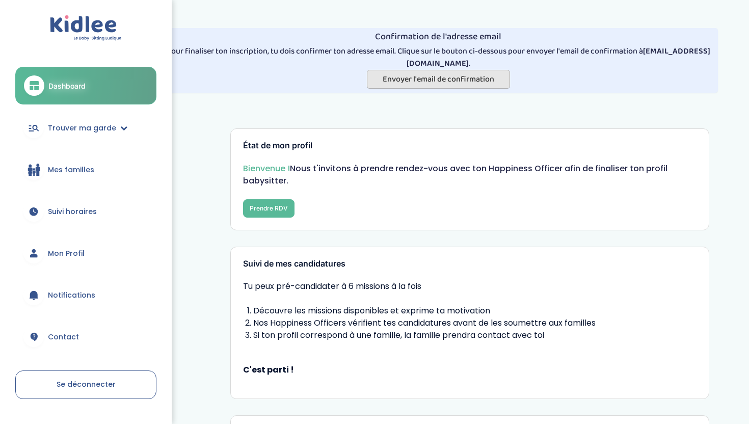
click at [425, 80] on span "Envoyer l'email de confirmation" at bounding box center [439, 79] width 112 height 13
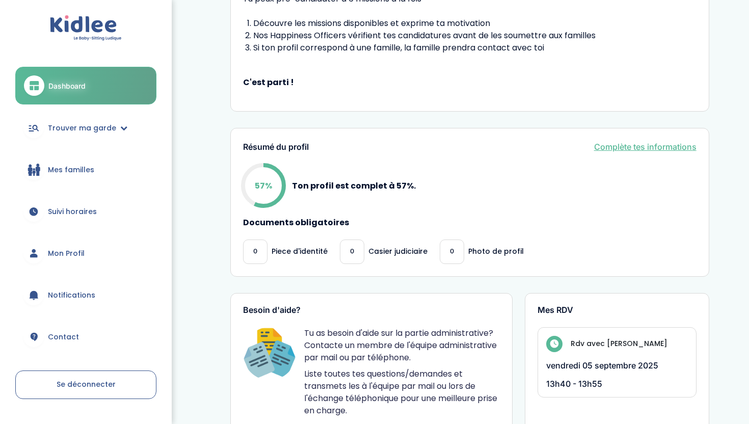
scroll to position [322, 0]
click at [634, 147] on link "Complète tes informations" at bounding box center [645, 146] width 102 height 12
